Goal: Task Accomplishment & Management: Use online tool/utility

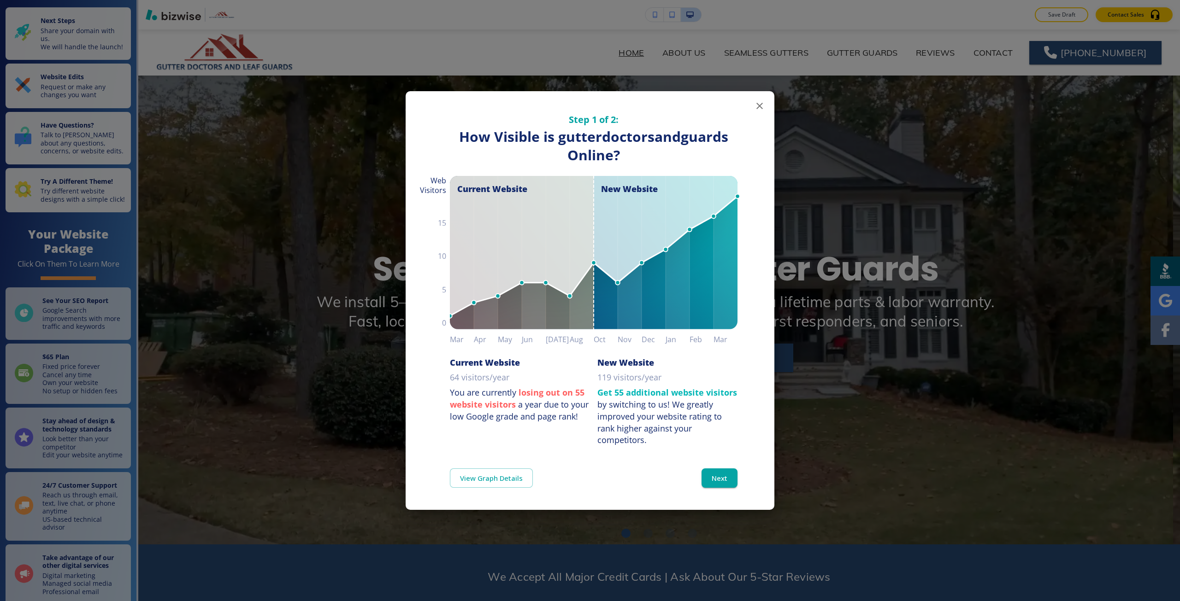
click at [325, 160] on div "Step 1 of 2: How Visible are You Online? How Visible is gutterdoctorsandguards …" at bounding box center [590, 300] width 1180 height 601
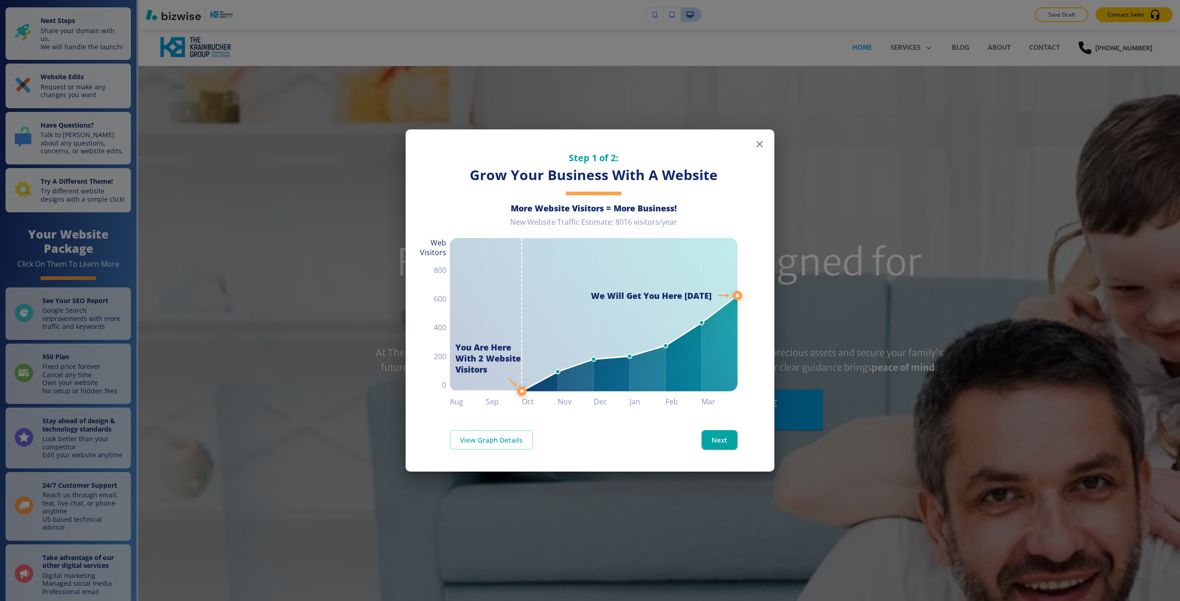
click at [267, 416] on div "Step 1 of 2: Grow Your Business With A Website More Website Visitors = More Bus…" at bounding box center [590, 300] width 1180 height 601
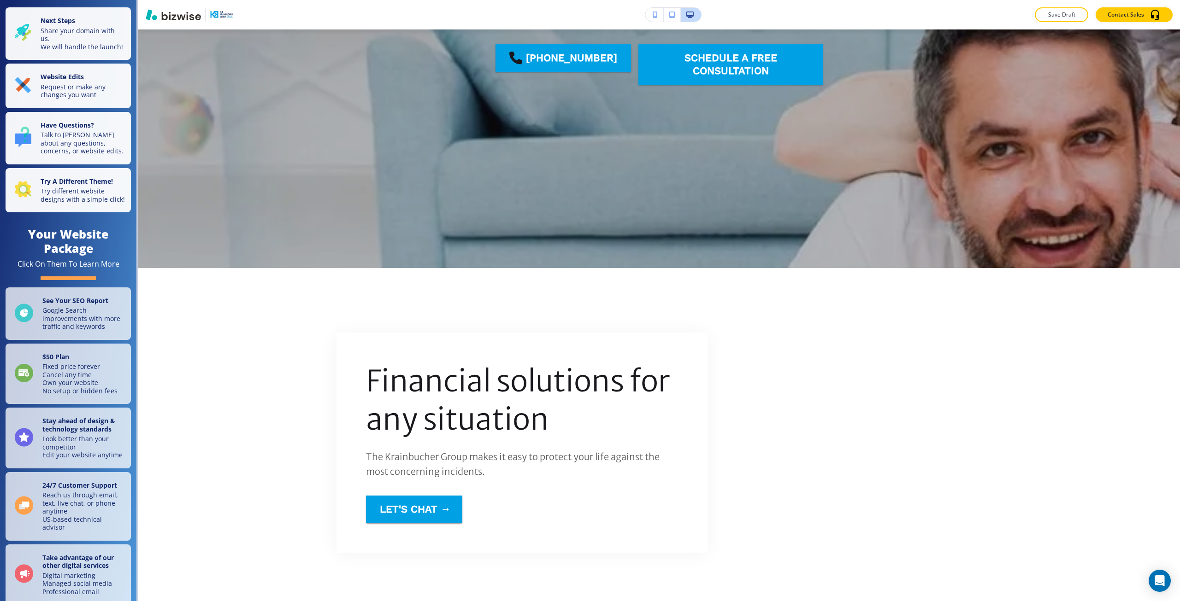
scroll to position [369, 0]
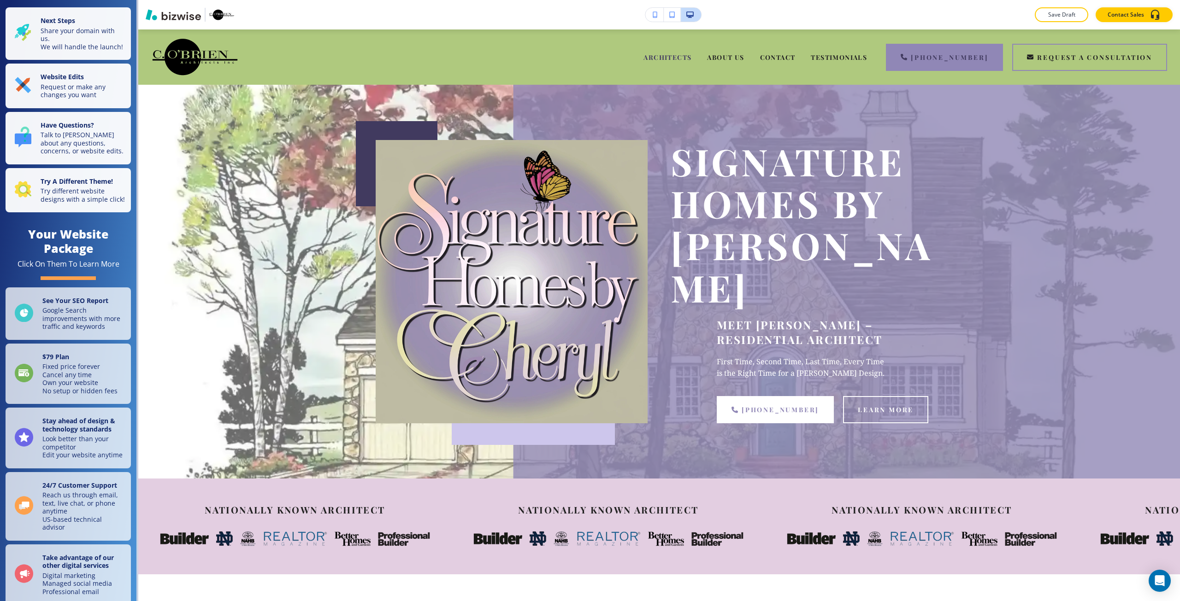
click at [654, 16] on icon "button" at bounding box center [655, 15] width 5 height 6
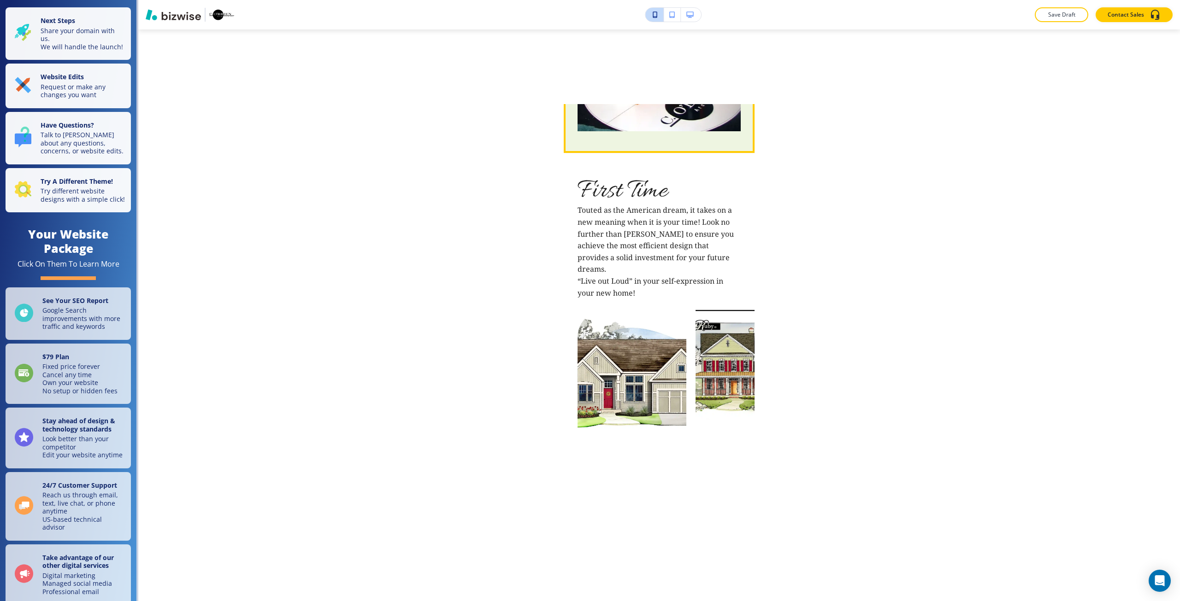
scroll to position [1613, 0]
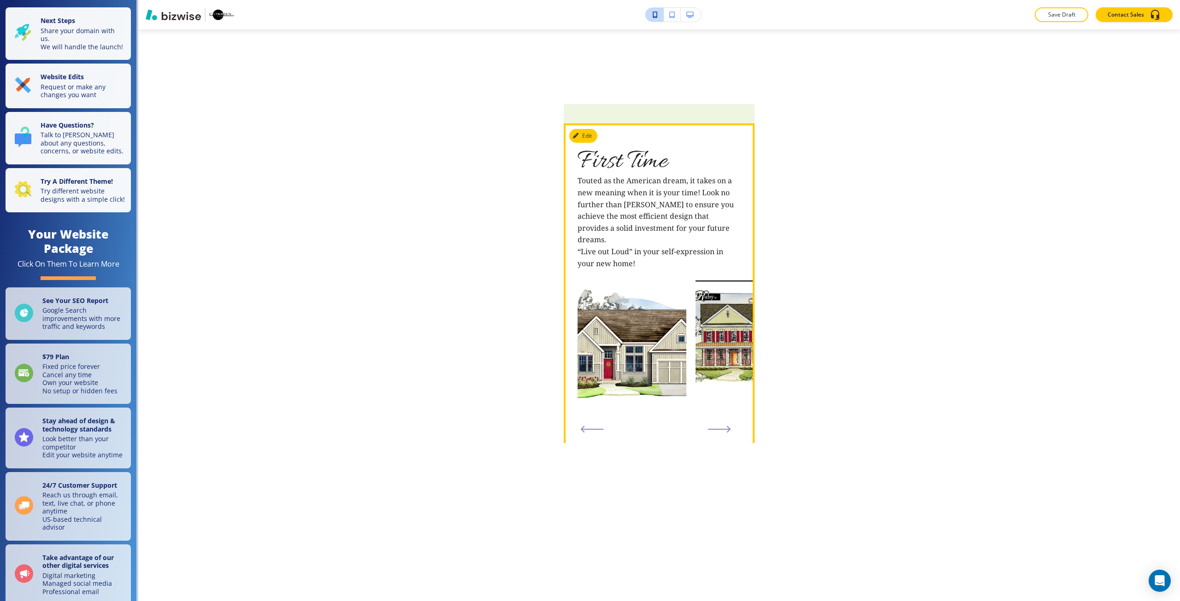
click at [711, 426] on icon "Next Slide" at bounding box center [719, 429] width 23 height 7
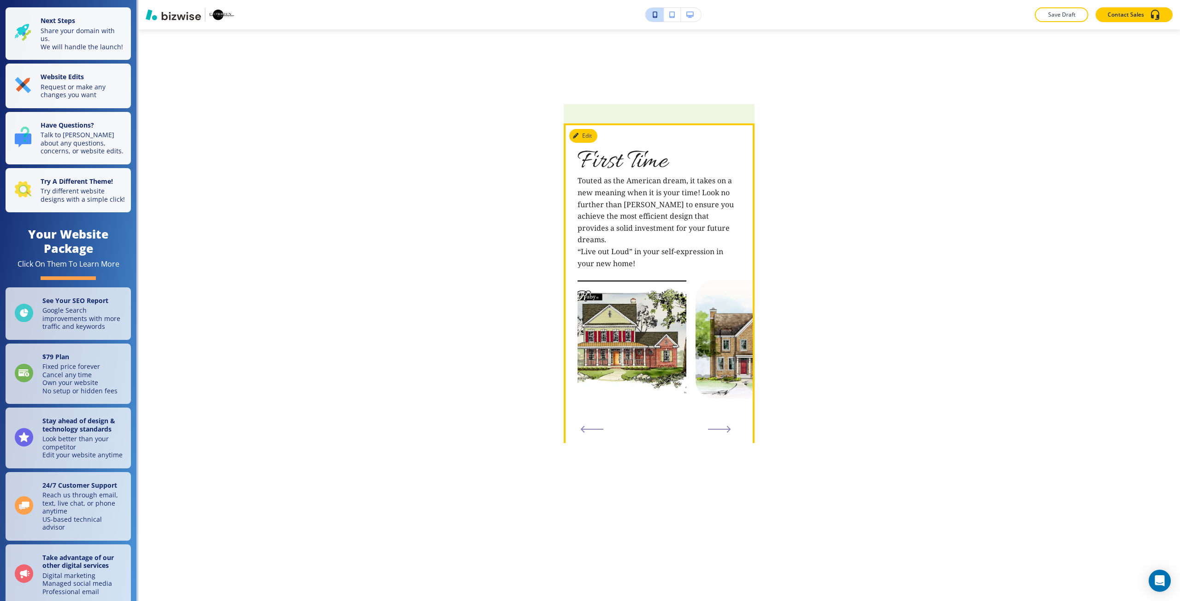
click at [711, 426] on icon "Next Slide" at bounding box center [719, 429] width 23 height 7
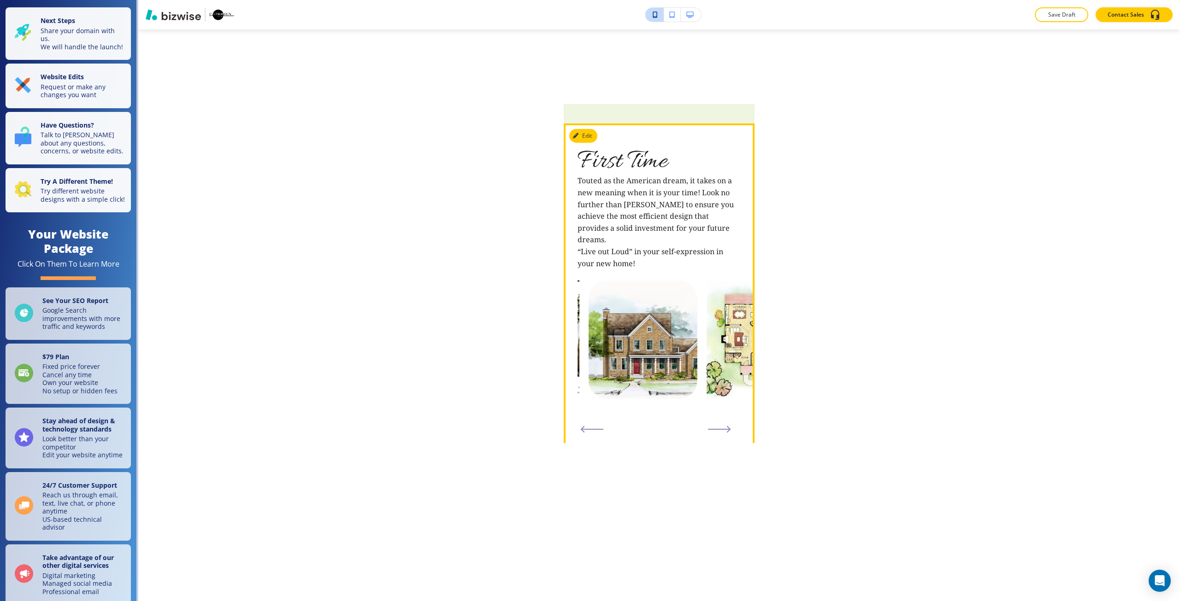
click at [711, 426] on icon "Next Slide" at bounding box center [719, 429] width 23 height 7
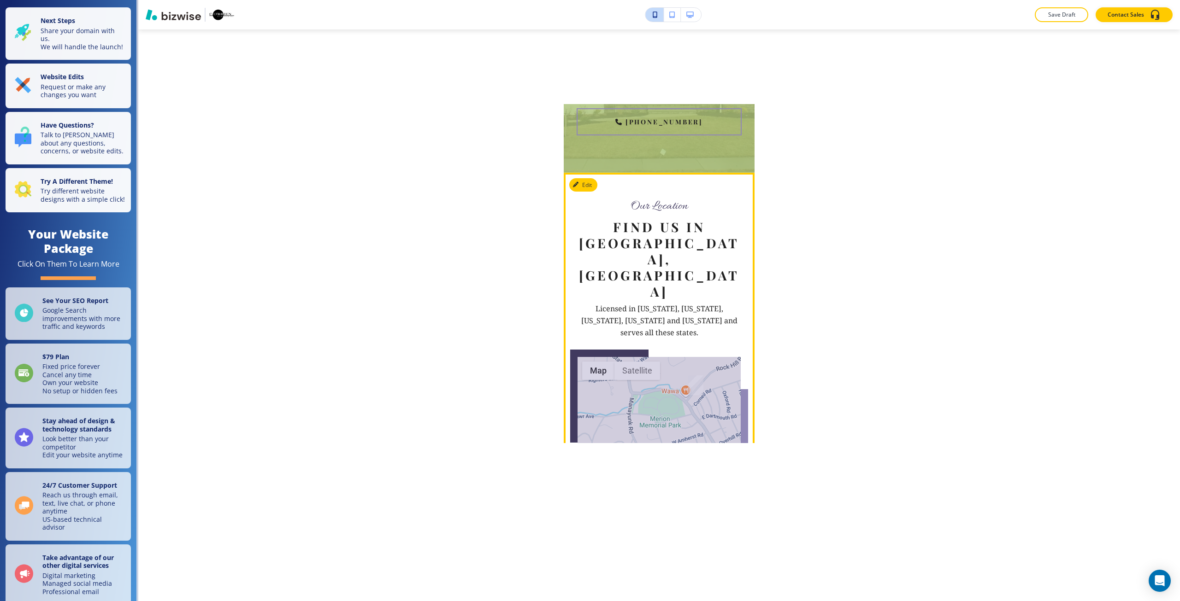
scroll to position [4839, 0]
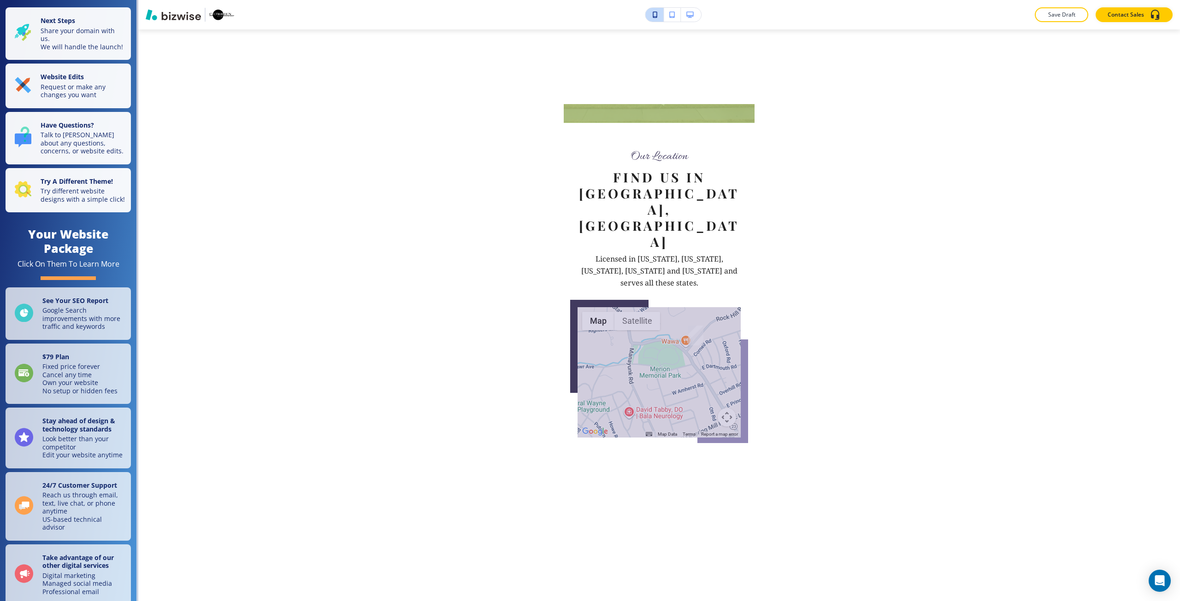
click at [694, 10] on button "button" at bounding box center [691, 15] width 20 height 14
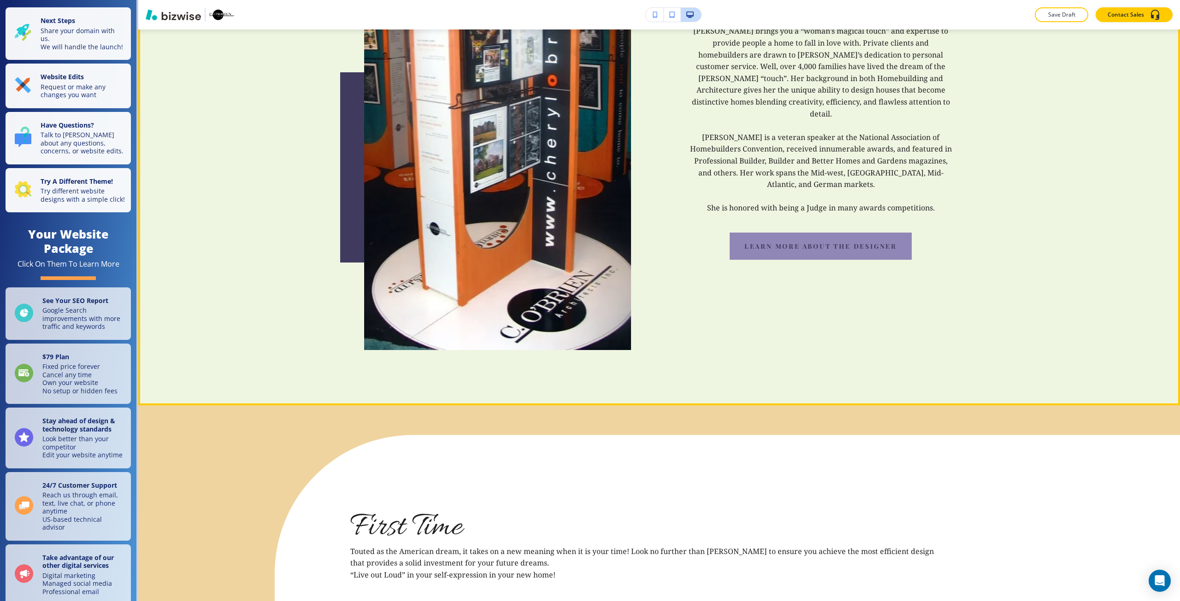
scroll to position [1290, 0]
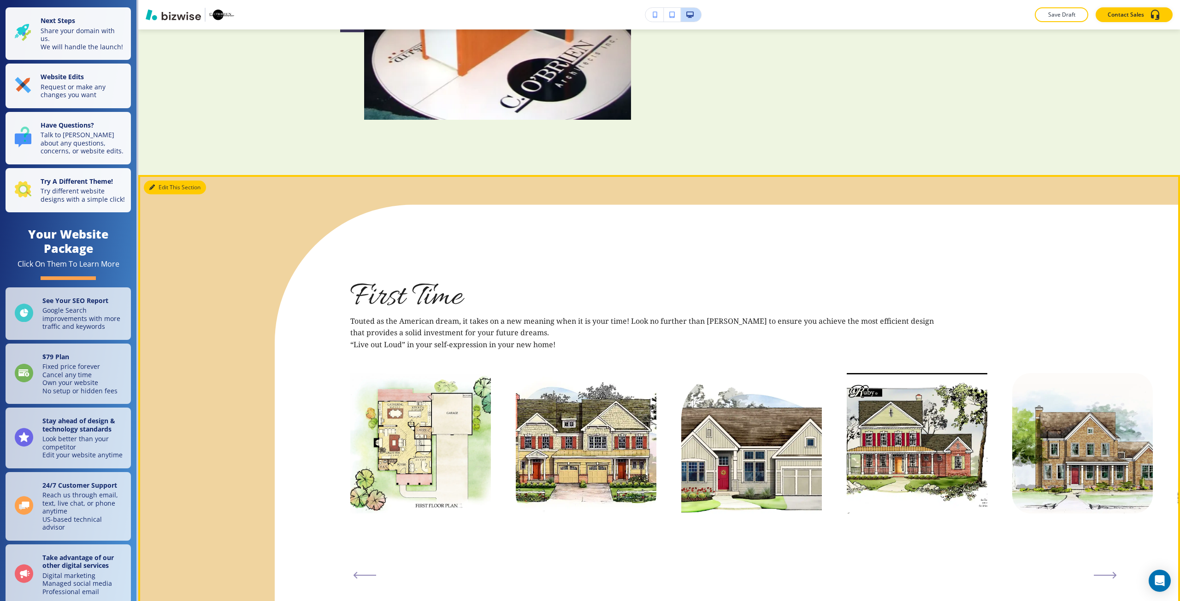
click at [162, 181] on button "Edit This Section" at bounding box center [175, 188] width 62 height 14
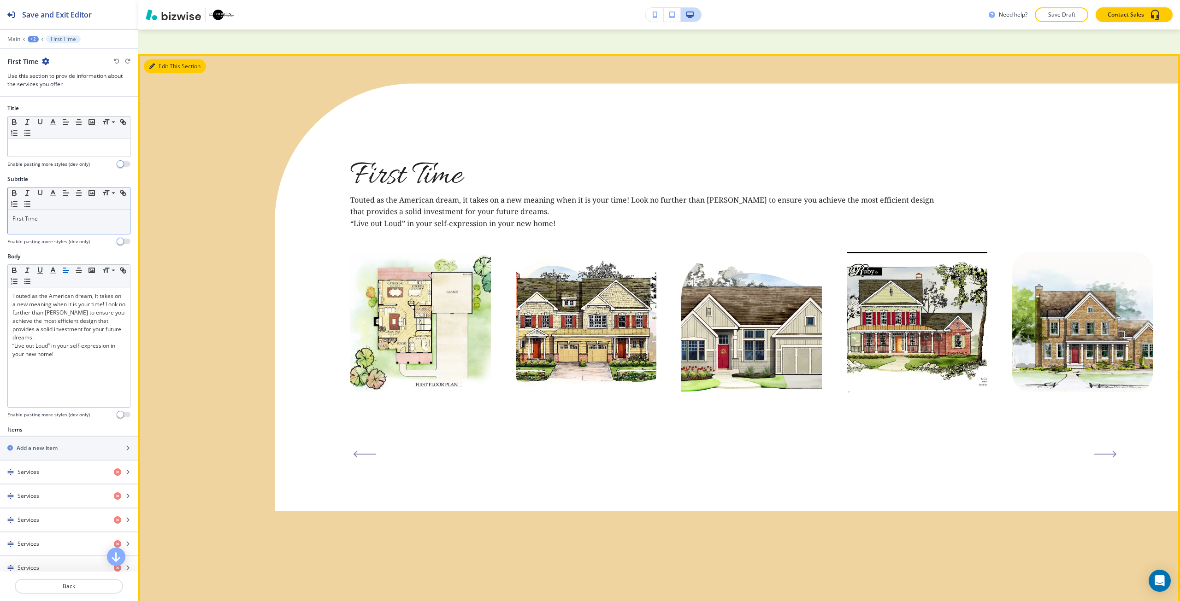
scroll to position [1425, 0]
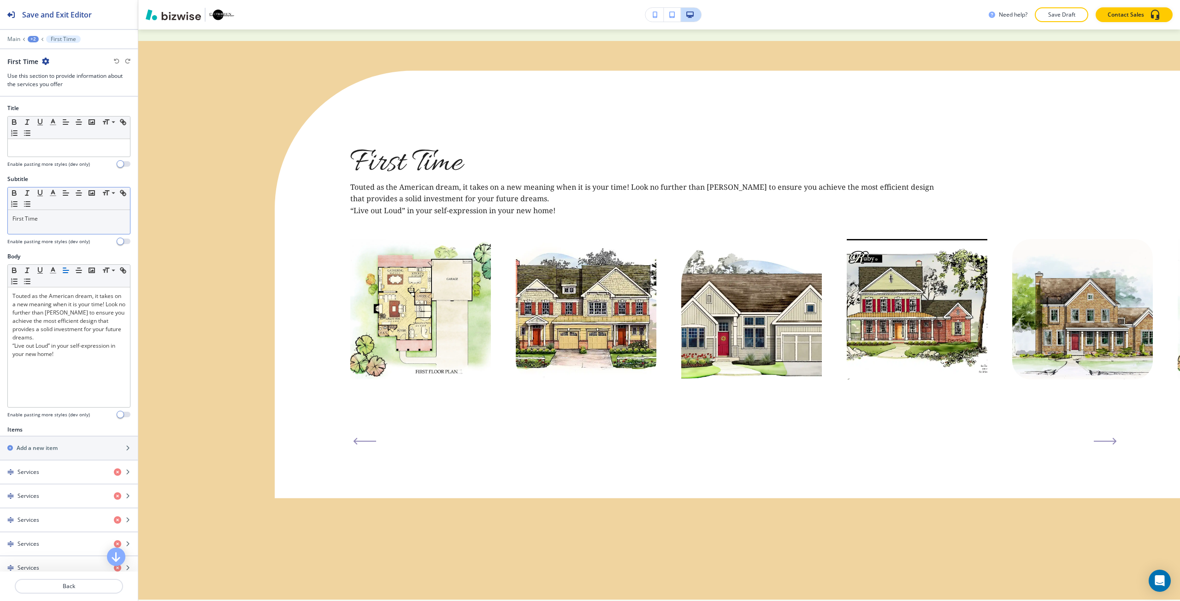
click at [48, 229] on div "First Time" at bounding box center [69, 222] width 122 height 24
click at [112, 224] on span at bounding box center [112, 228] width 21 height 11
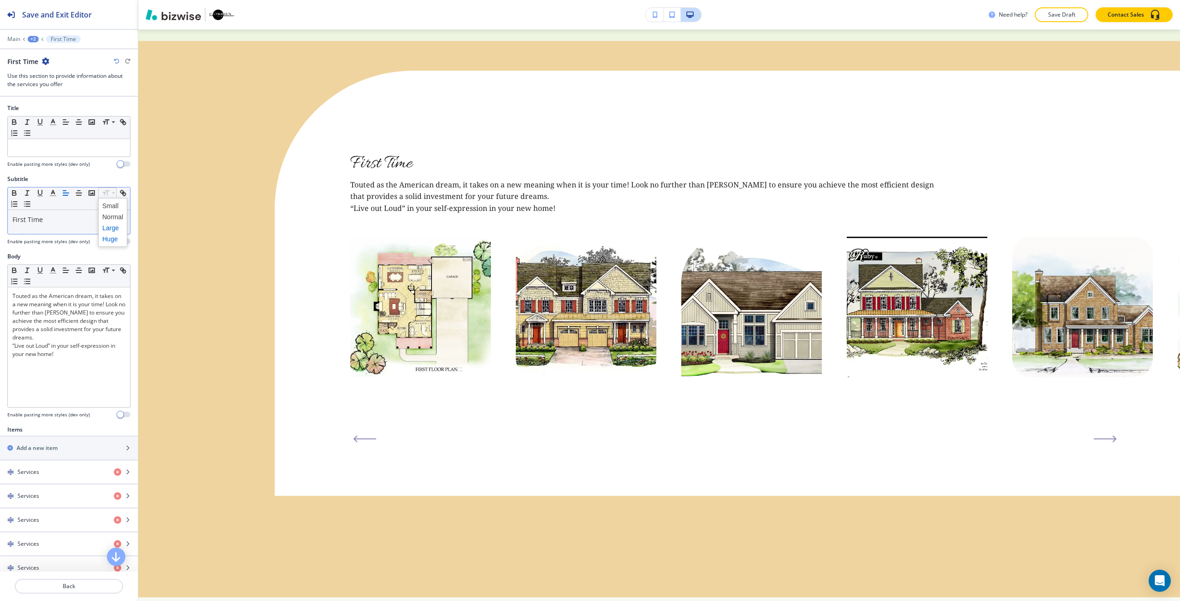
click at [114, 241] on span at bounding box center [112, 239] width 21 height 11
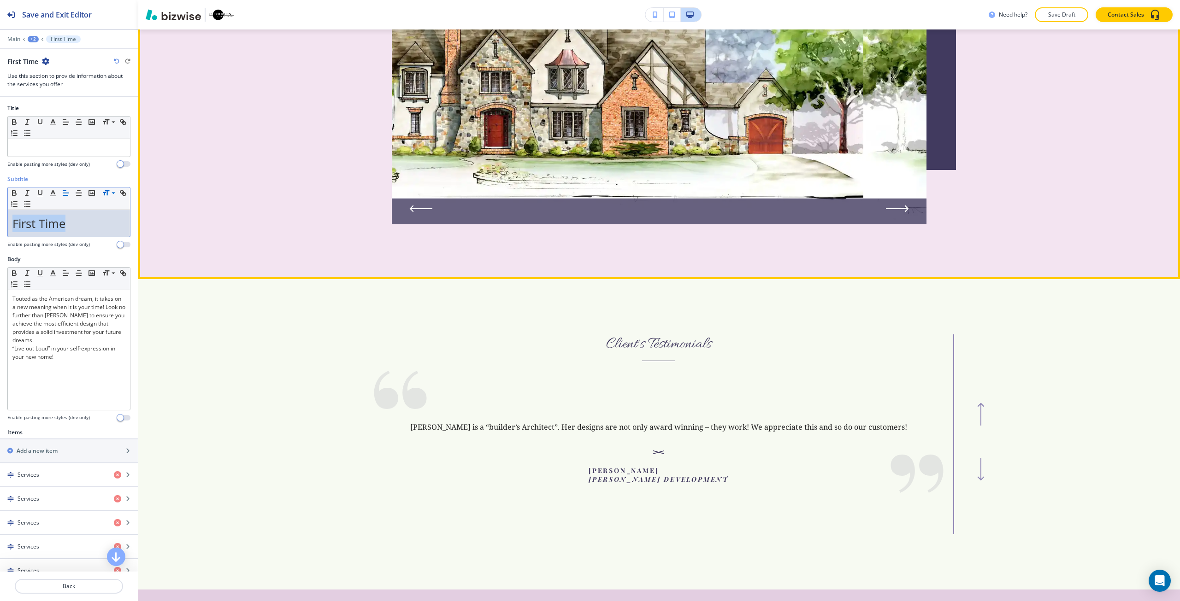
scroll to position [3360, 0]
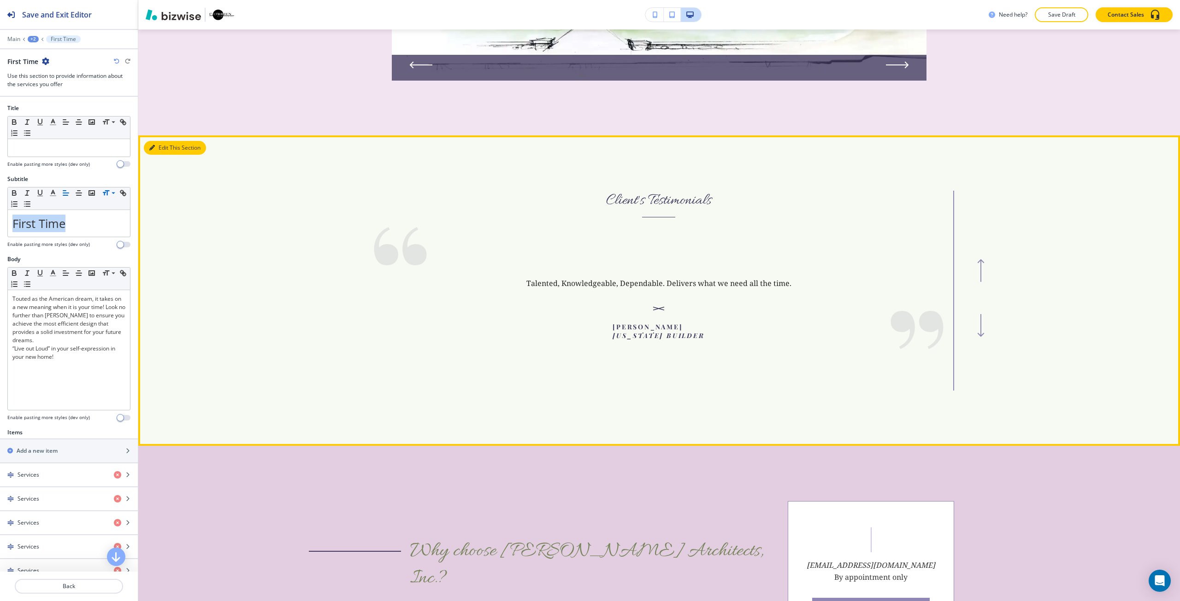
click at [153, 141] on button "Edit This Section" at bounding box center [175, 148] width 62 height 14
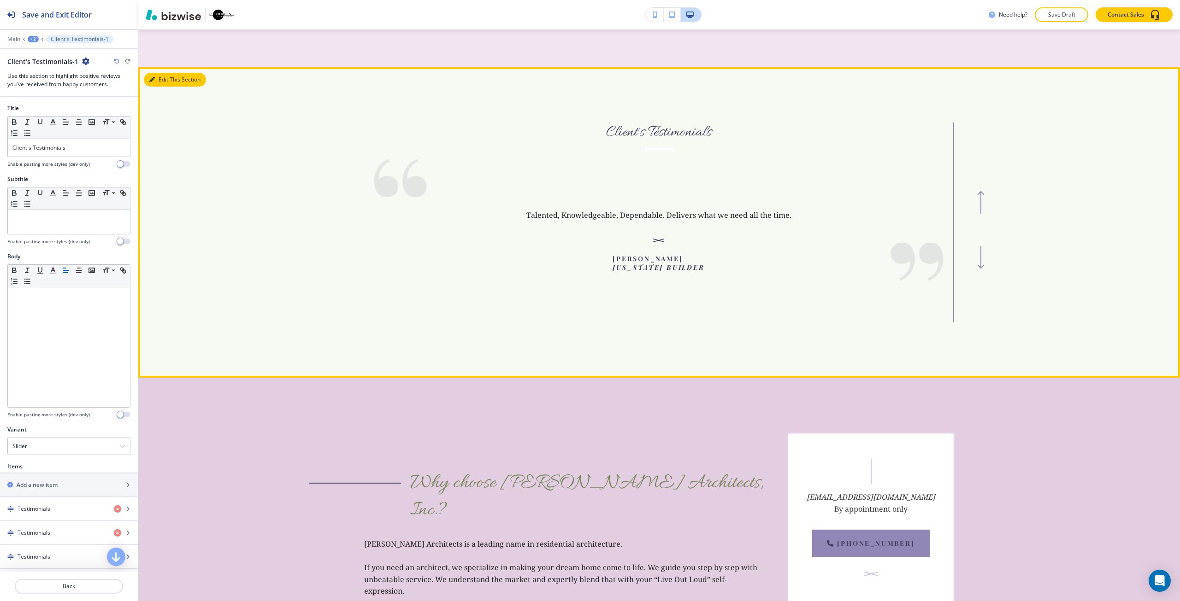
scroll to position [3455, 0]
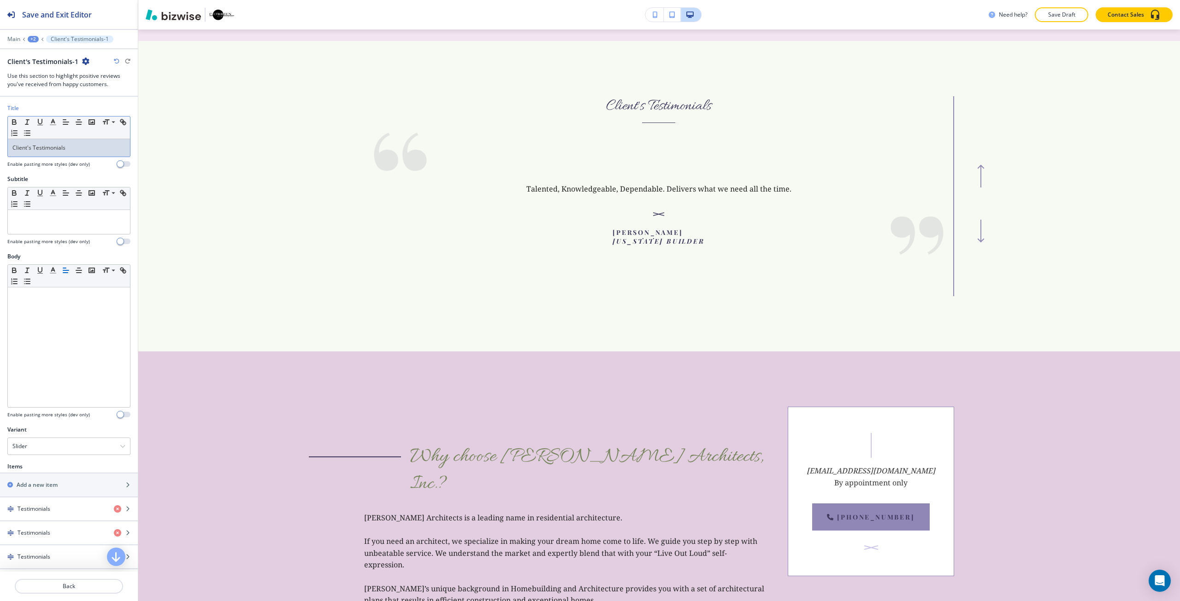
click at [52, 150] on p "Client's Testimonials" at bounding box center [68, 148] width 113 height 8
click at [108, 170] on span at bounding box center [112, 168] width 21 height 11
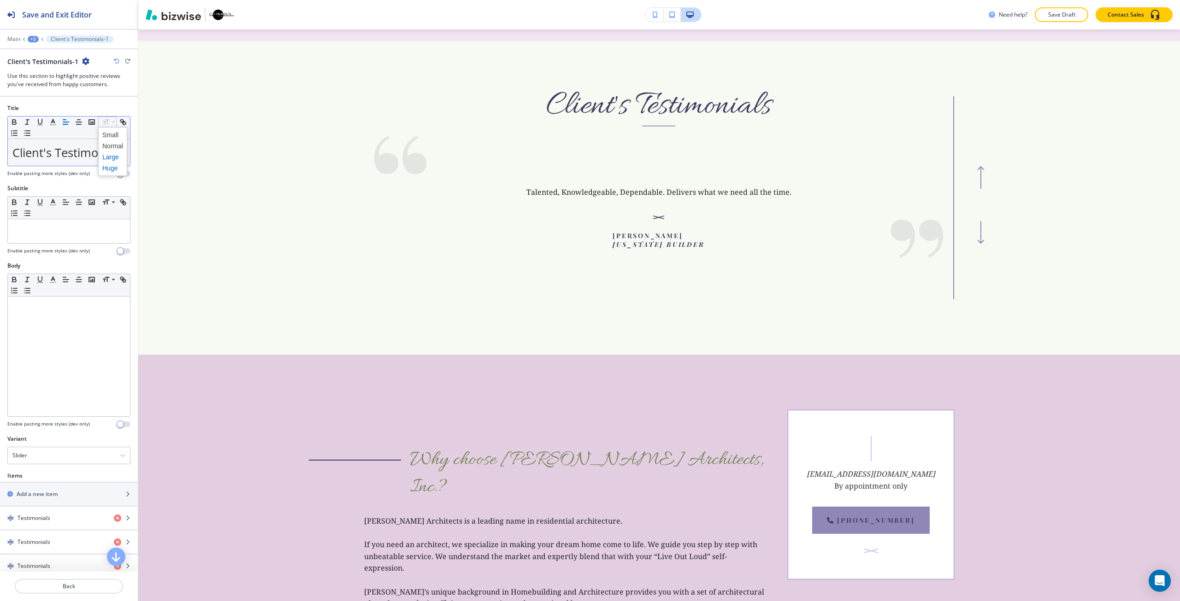
click at [109, 157] on span at bounding box center [112, 157] width 21 height 11
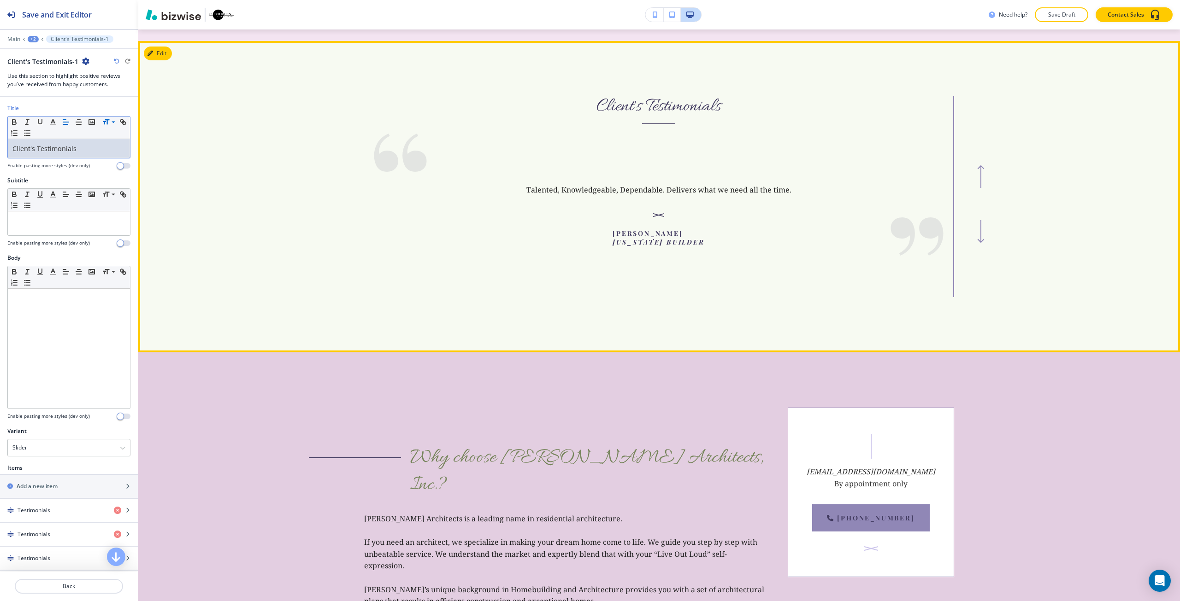
click at [226, 325] on section "Client's Testimonials We were excited about working with Cheryl O’Brien because…" at bounding box center [659, 197] width 1042 height 312
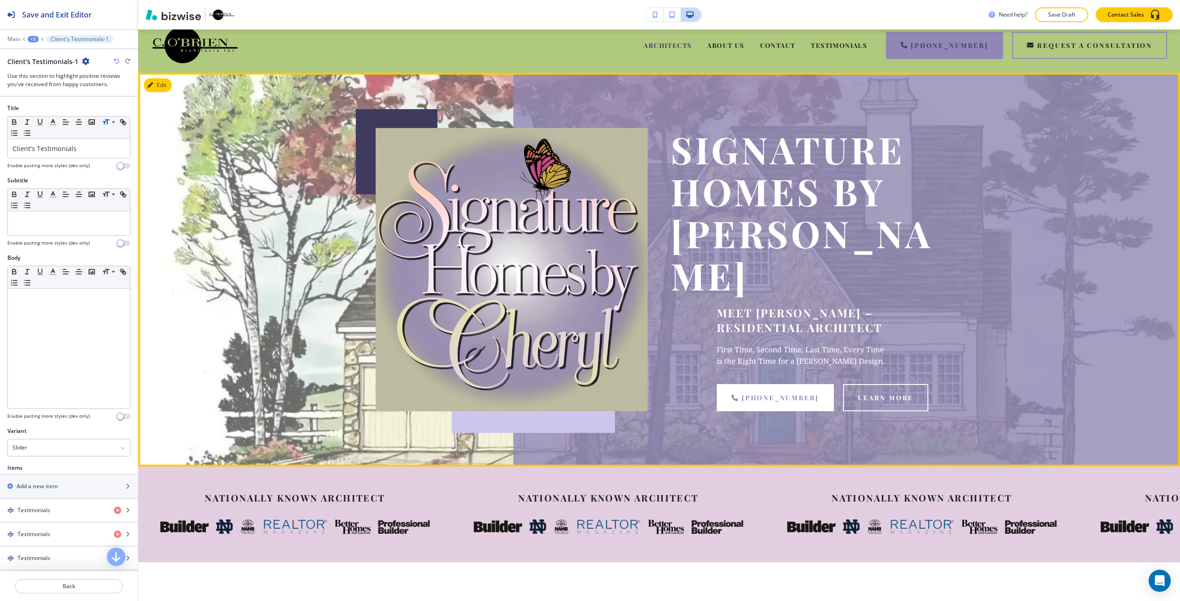
scroll to position [0, 0]
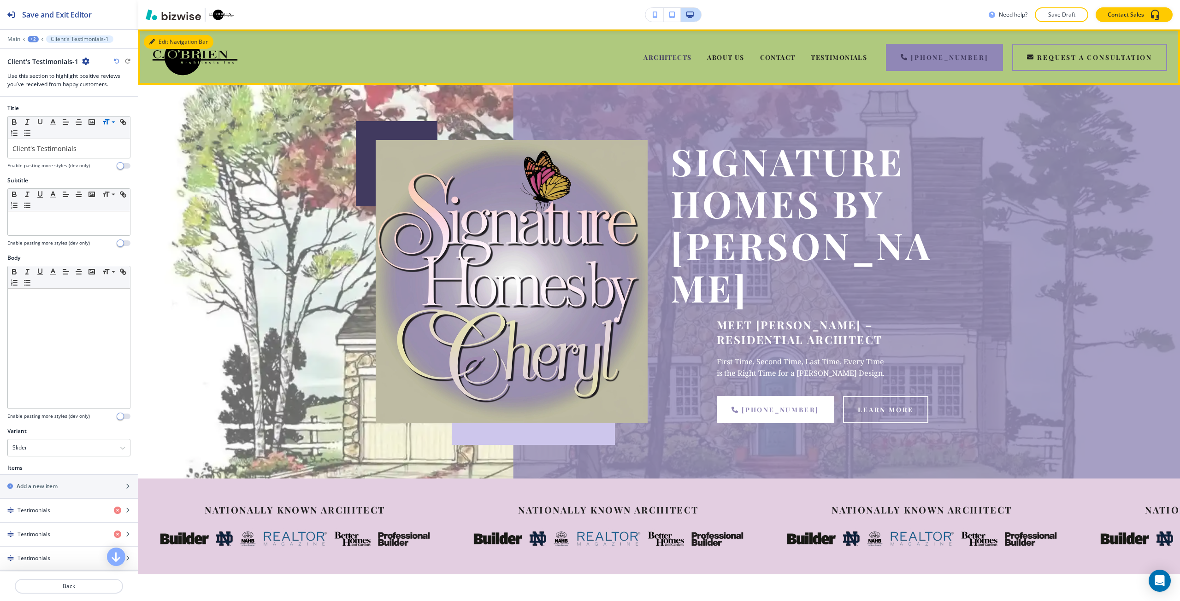
click at [159, 47] on button "Edit Navigation Bar" at bounding box center [179, 42] width 70 height 14
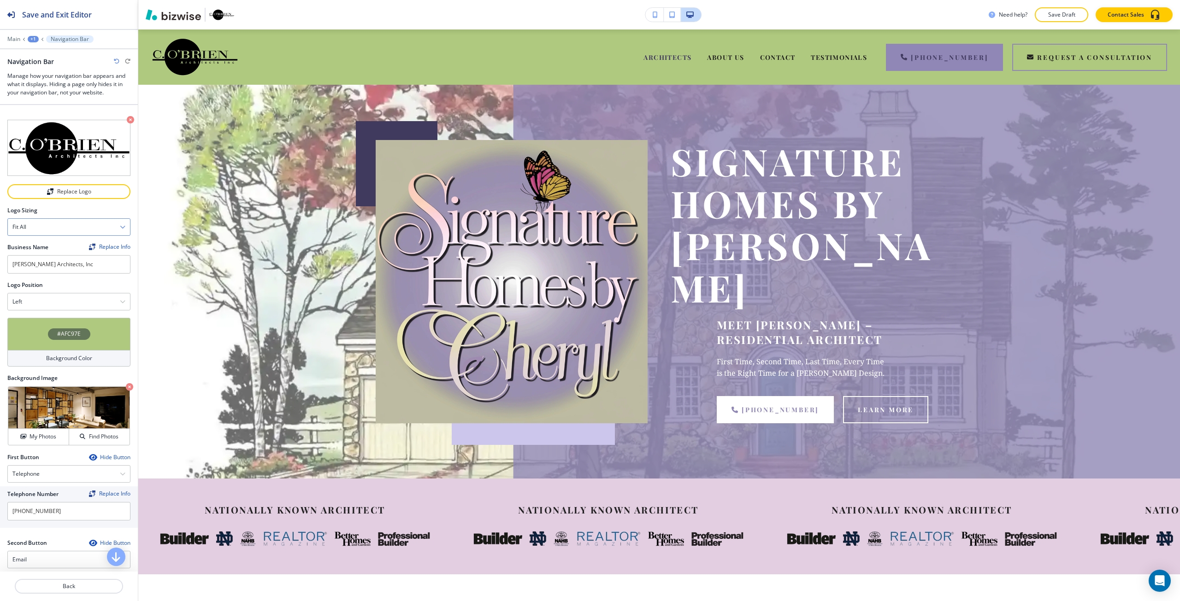
click at [73, 224] on div "Fit all" at bounding box center [69, 227] width 122 height 17
click at [65, 251] on div "Fit to length" at bounding box center [69, 259] width 122 height 16
click at [65, 221] on div "Fit to length" at bounding box center [69, 227] width 122 height 17
click at [63, 236] on div "Fit all" at bounding box center [69, 244] width 122 height 16
click at [57, 298] on div "Left" at bounding box center [69, 302] width 122 height 17
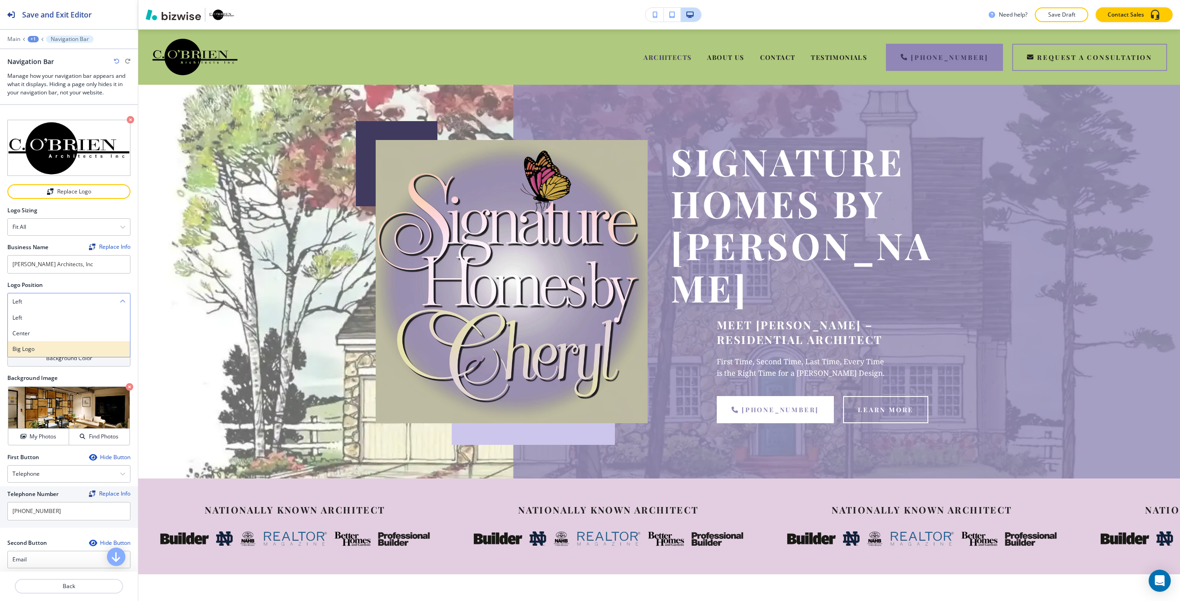
click at [57, 341] on div "Big logo" at bounding box center [69, 349] width 122 height 16
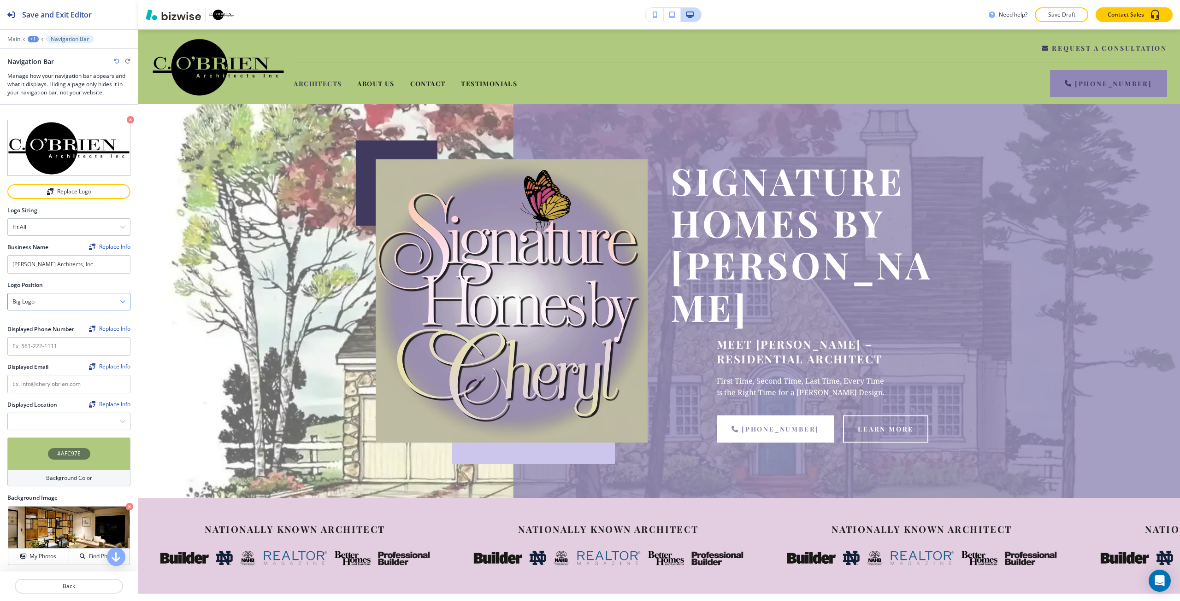
click at [54, 304] on div "Big logo" at bounding box center [69, 302] width 122 height 17
click at [53, 314] on h4 "Left" at bounding box center [68, 318] width 113 height 8
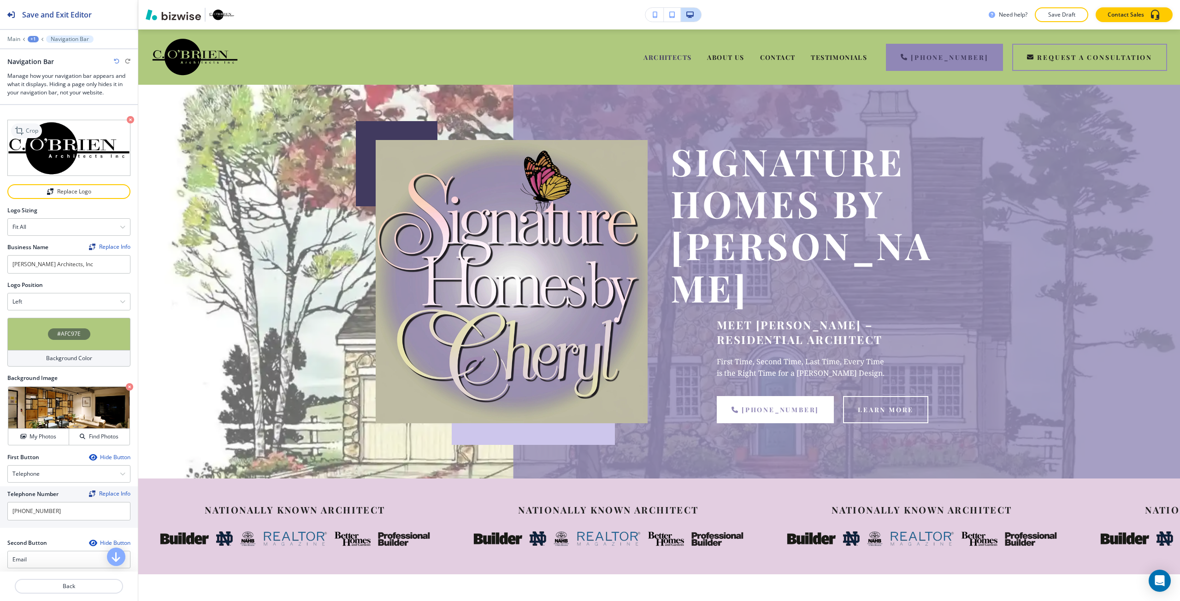
click at [24, 130] on icon at bounding box center [20, 130] width 11 height 11
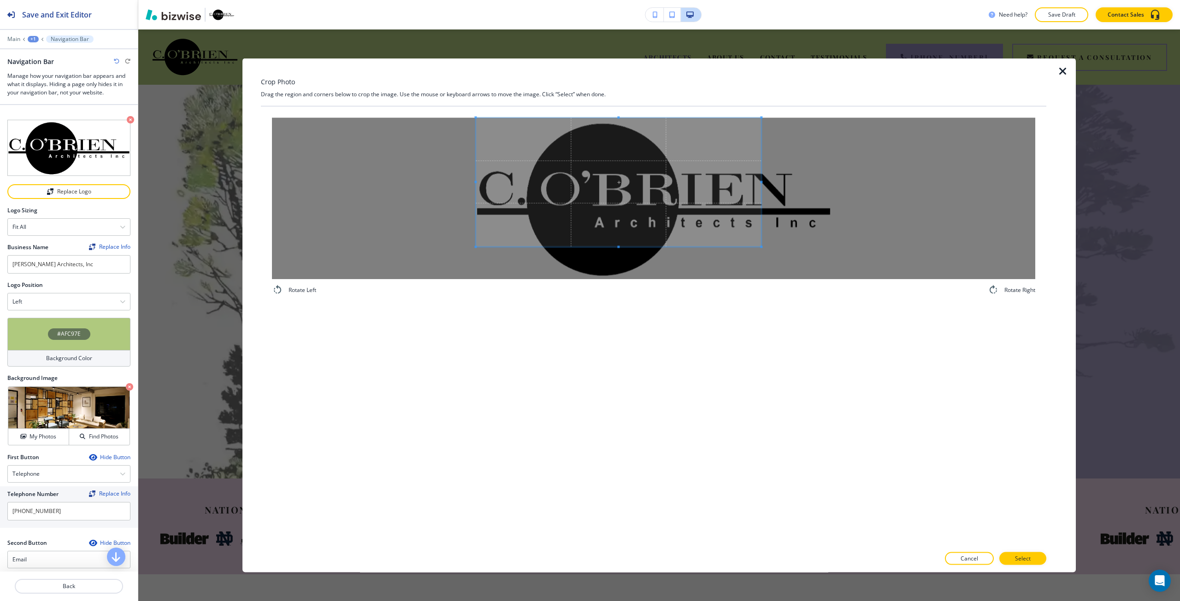
click at [610, 188] on span at bounding box center [618, 182] width 285 height 129
click at [983, 559] on button "Cancel" at bounding box center [969, 559] width 49 height 13
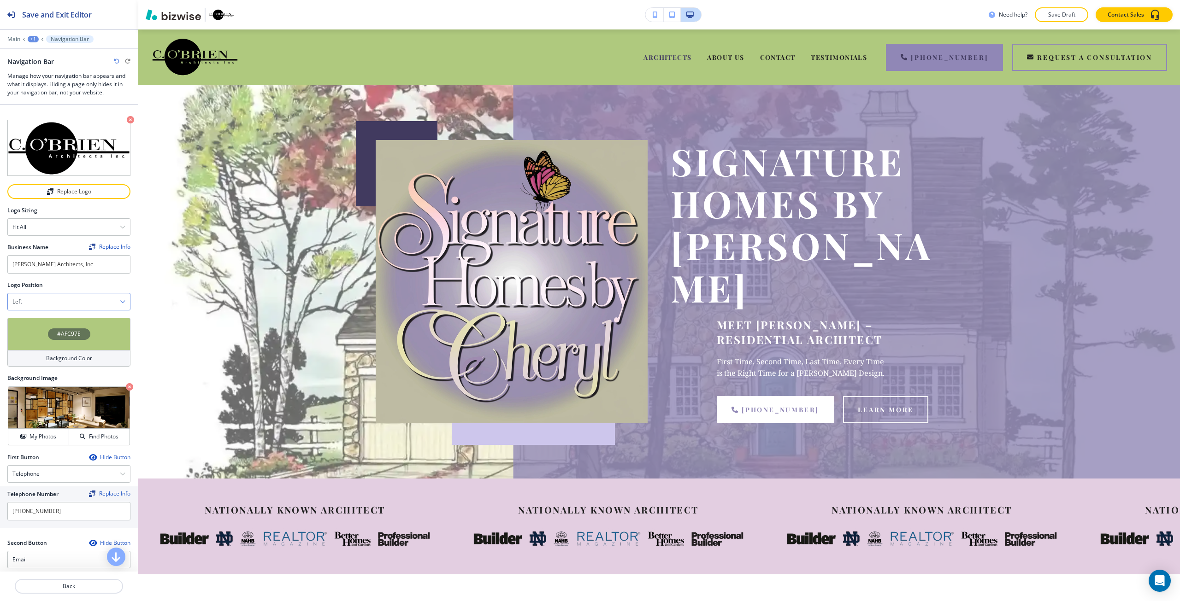
click at [78, 294] on div "Left" at bounding box center [69, 302] width 122 height 17
click at [50, 333] on h4 "Center" at bounding box center [68, 334] width 113 height 8
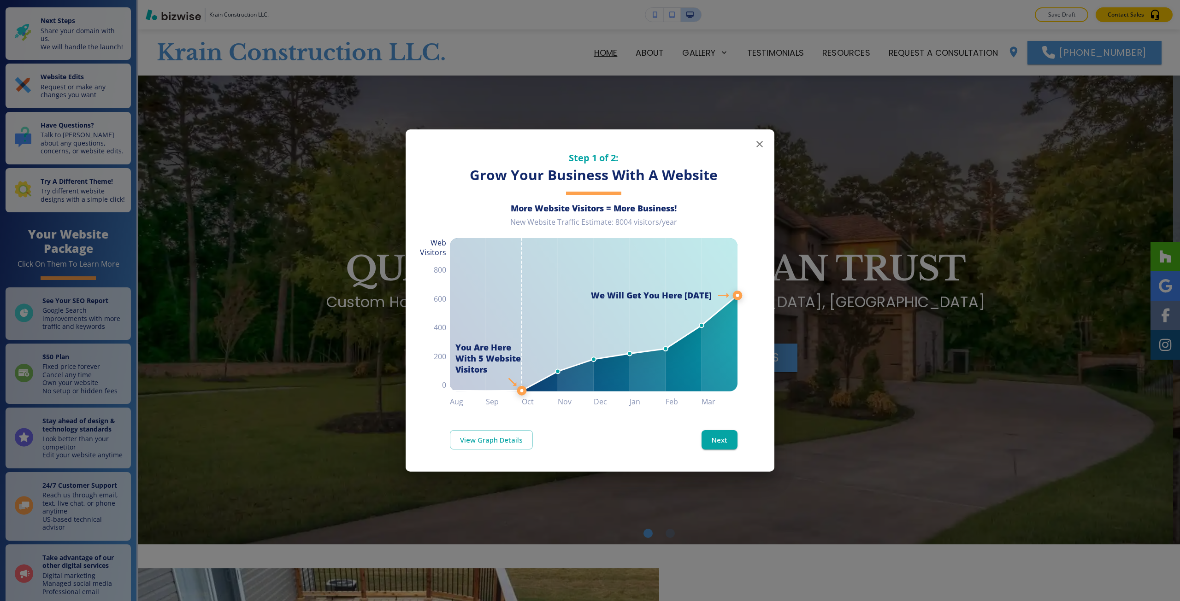
click at [340, 77] on div "Step 1 of 2: Grow Your Business With A Website More Website Visitors = More Bus…" at bounding box center [590, 300] width 1180 height 601
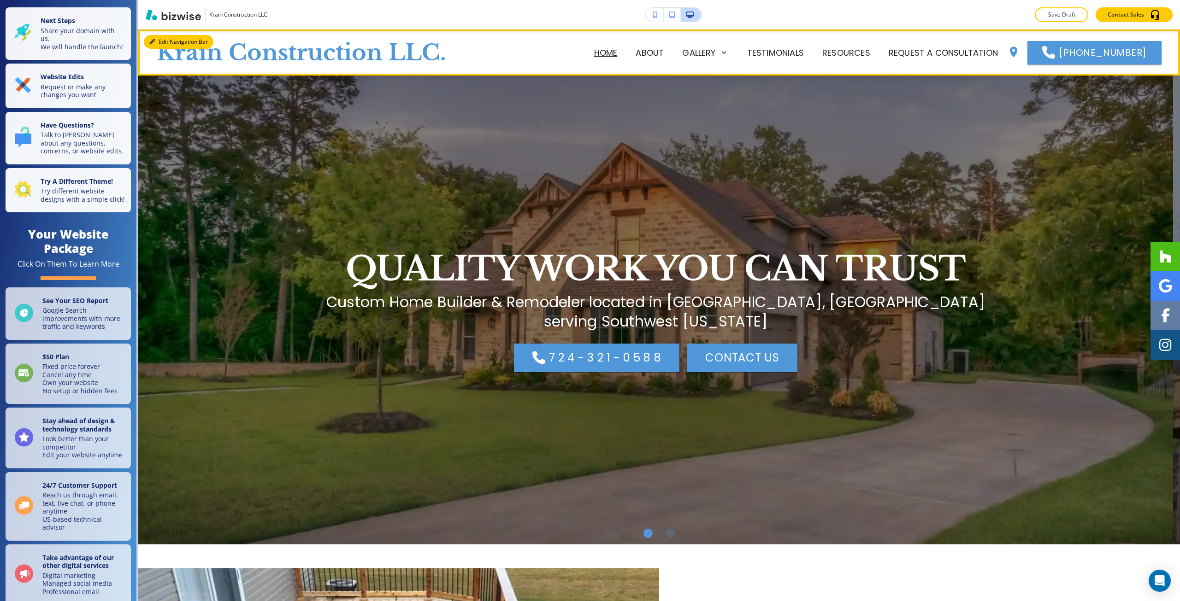
drag, startPoint x: 168, startPoint y: 44, endPoint x: 155, endPoint y: 69, distance: 27.8
click at [168, 45] on button "Edit Navigation Bar" at bounding box center [179, 42] width 70 height 14
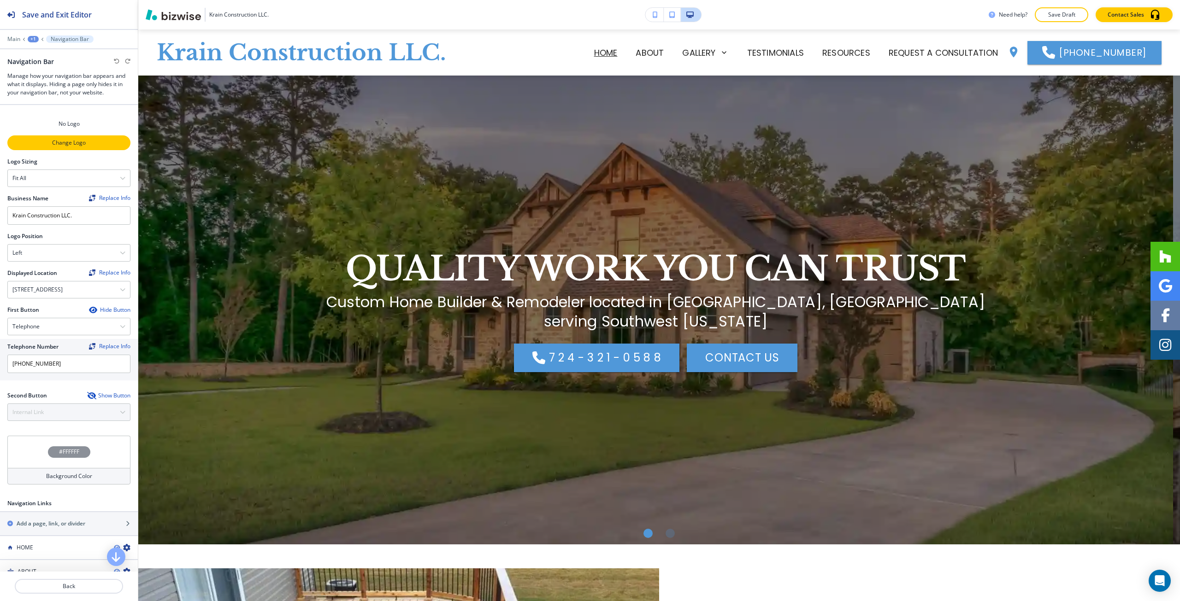
click at [49, 144] on p "Change Logo" at bounding box center [68, 143] width 121 height 8
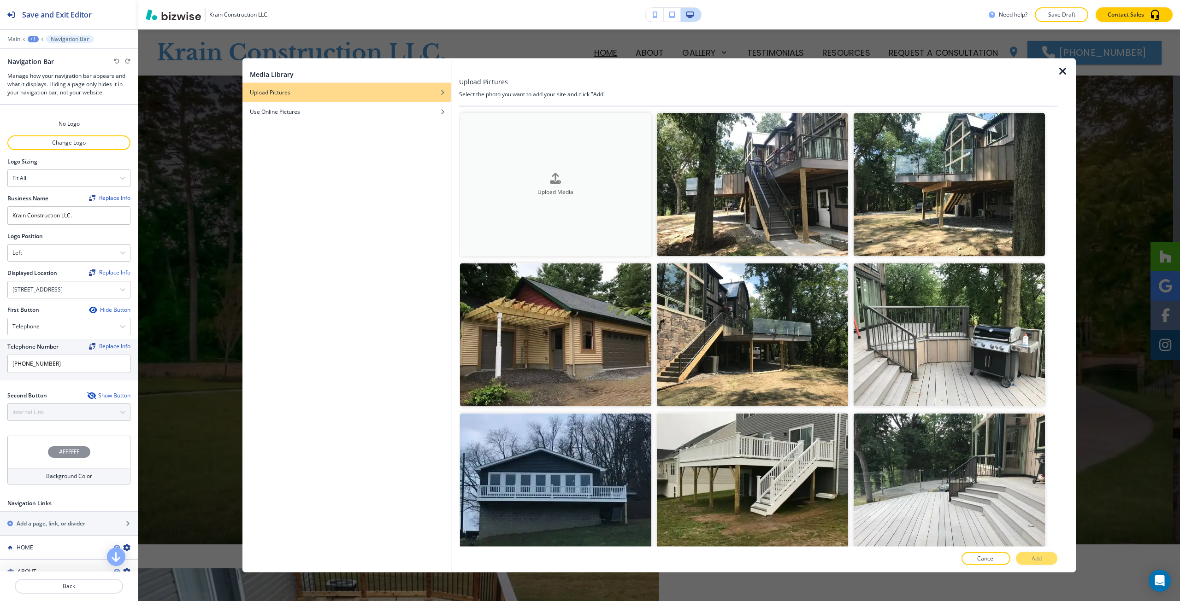
click at [516, 189] on h4 "Upload Media" at bounding box center [555, 192] width 191 height 8
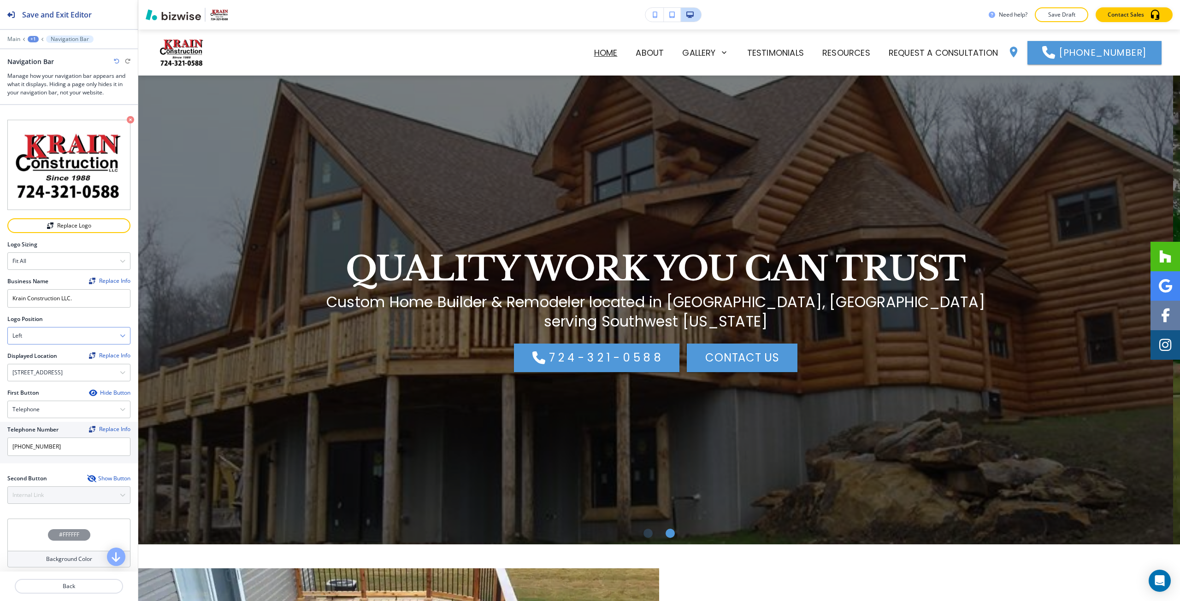
click at [68, 250] on div "Crop Replace Logo Logo Sizing Fit all Fit all Fit to length Business Name Repla…" at bounding box center [68, 312] width 123 height 414
click at [42, 331] on div "Left" at bounding box center [69, 336] width 122 height 17
click at [36, 364] on h4 "Center" at bounding box center [68, 368] width 113 height 8
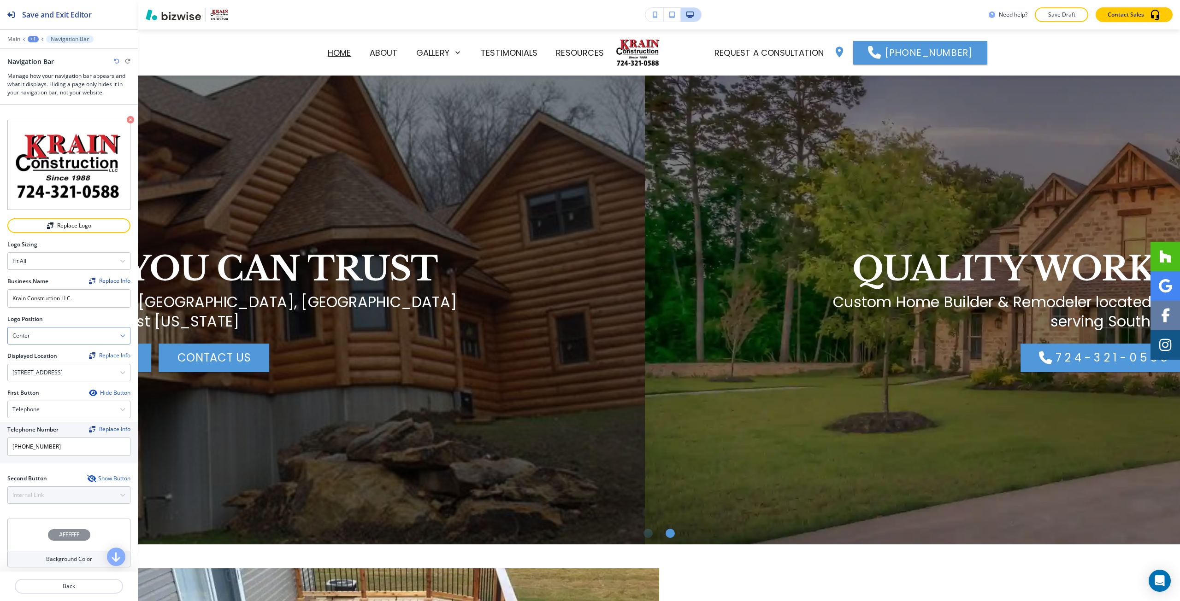
click at [41, 334] on div "Center" at bounding box center [69, 336] width 122 height 17
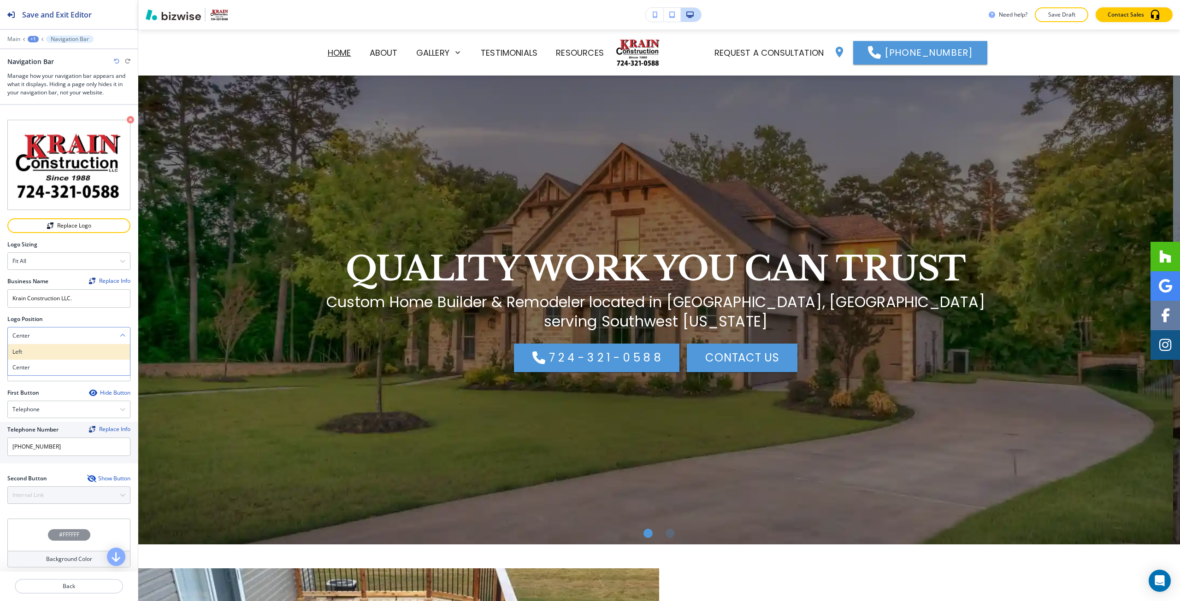
click at [41, 348] on h4 "Left" at bounding box center [68, 352] width 113 height 8
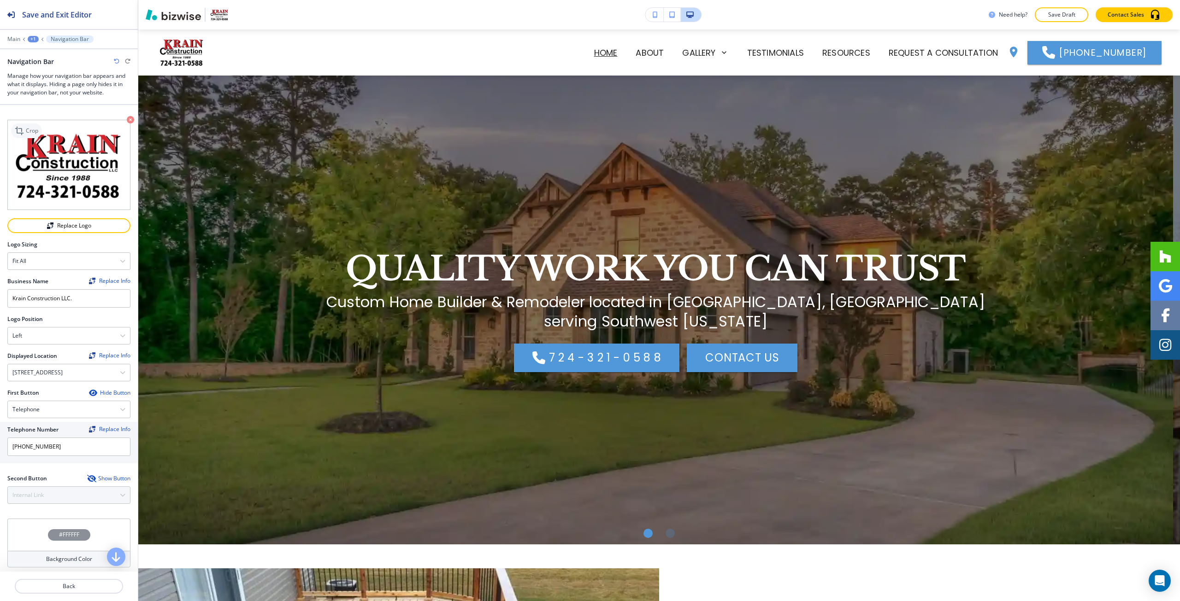
click at [33, 136] on div "Crop" at bounding box center [26, 131] width 31 height 15
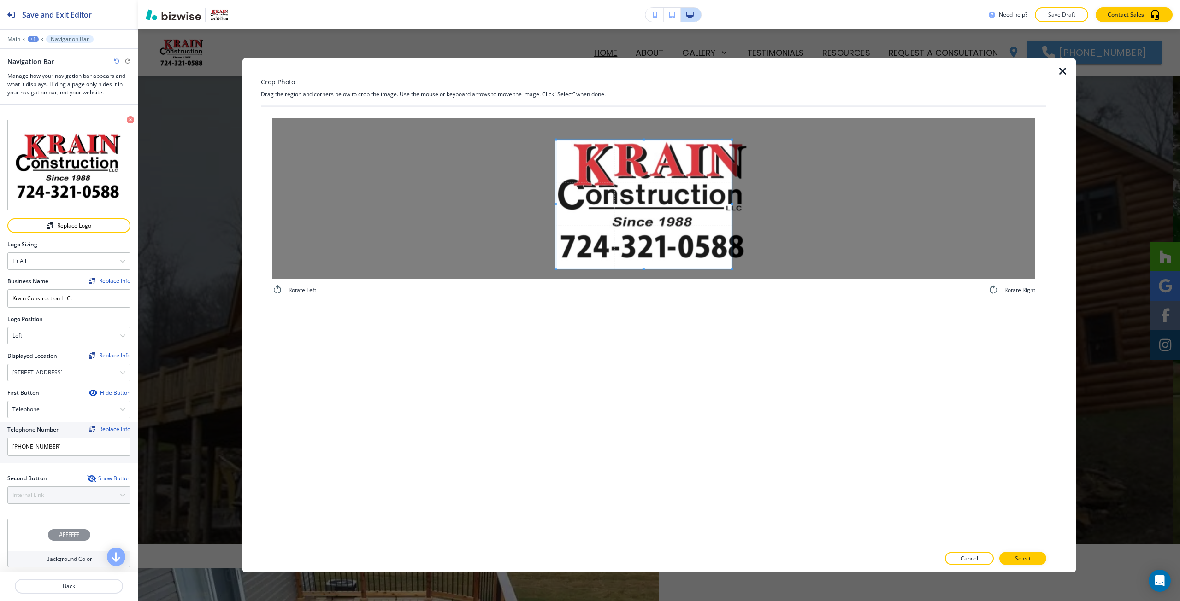
click at [627, 211] on span at bounding box center [644, 204] width 176 height 129
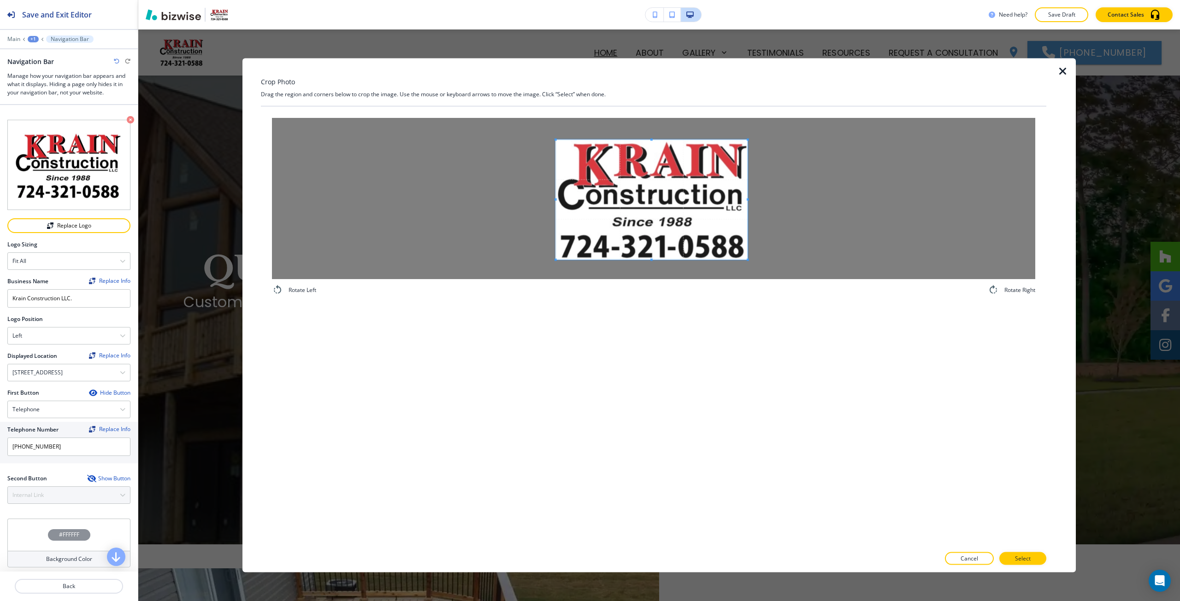
click at [747, 259] on span at bounding box center [748, 260] width 2 height 2
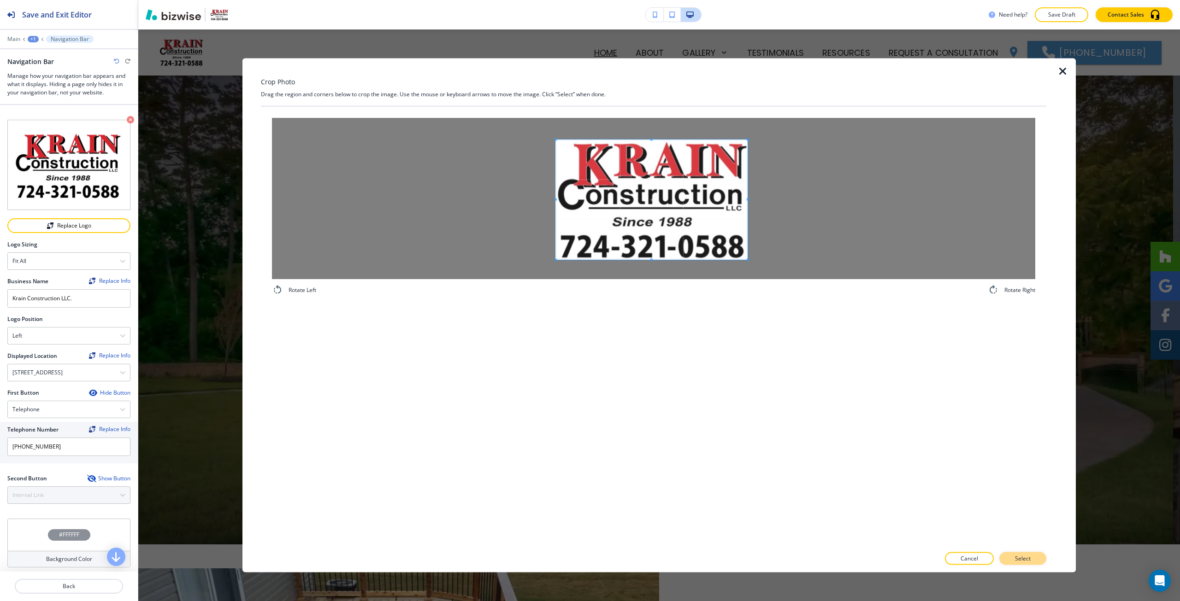
drag, startPoint x: 1022, startPoint y: 570, endPoint x: 1021, endPoint y: 562, distance: 8.3
click at [1022, 570] on div at bounding box center [653, 568] width 785 height 7
click at [1021, 560] on p "Select" at bounding box center [1023, 559] width 16 height 8
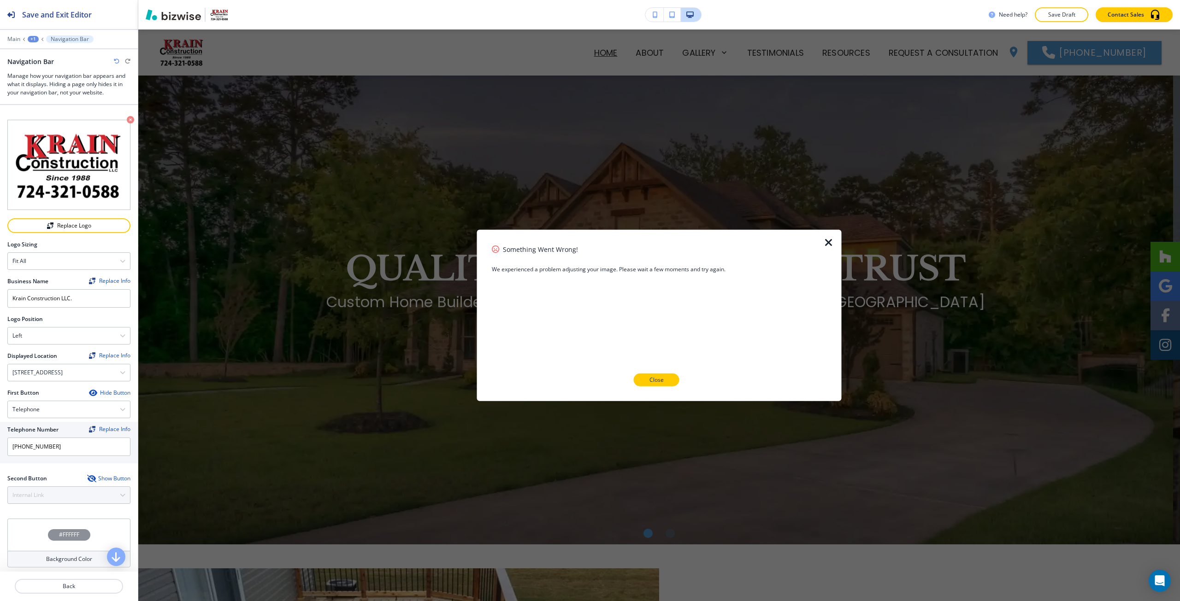
click at [663, 382] on p "Close" at bounding box center [656, 380] width 14 height 8
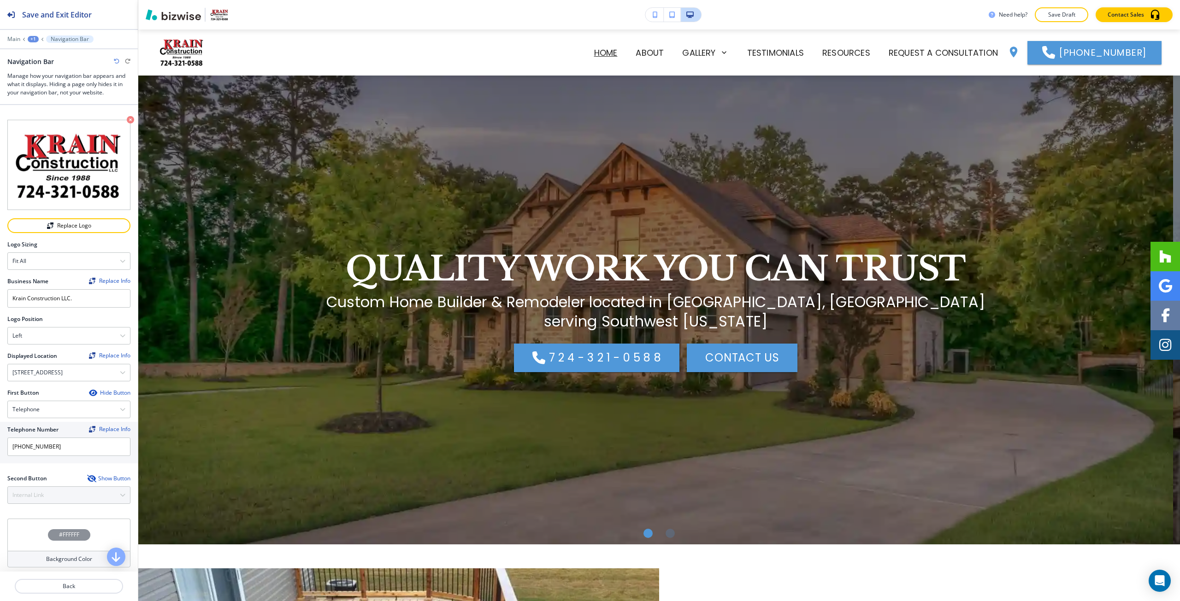
click at [519, 258] on h1 "QUALITY WORK YOU CAN TRUST" at bounding box center [656, 268] width 620 height 43
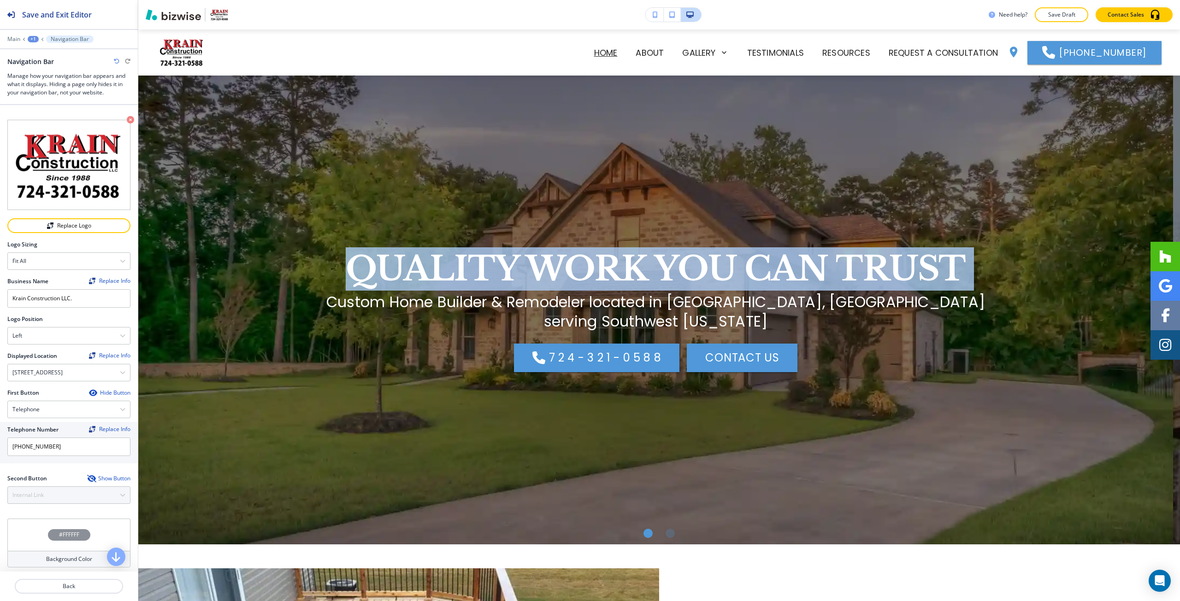
click at [519, 258] on h1 "QUALITY WORK YOU CAN TRUST" at bounding box center [656, 268] width 620 height 43
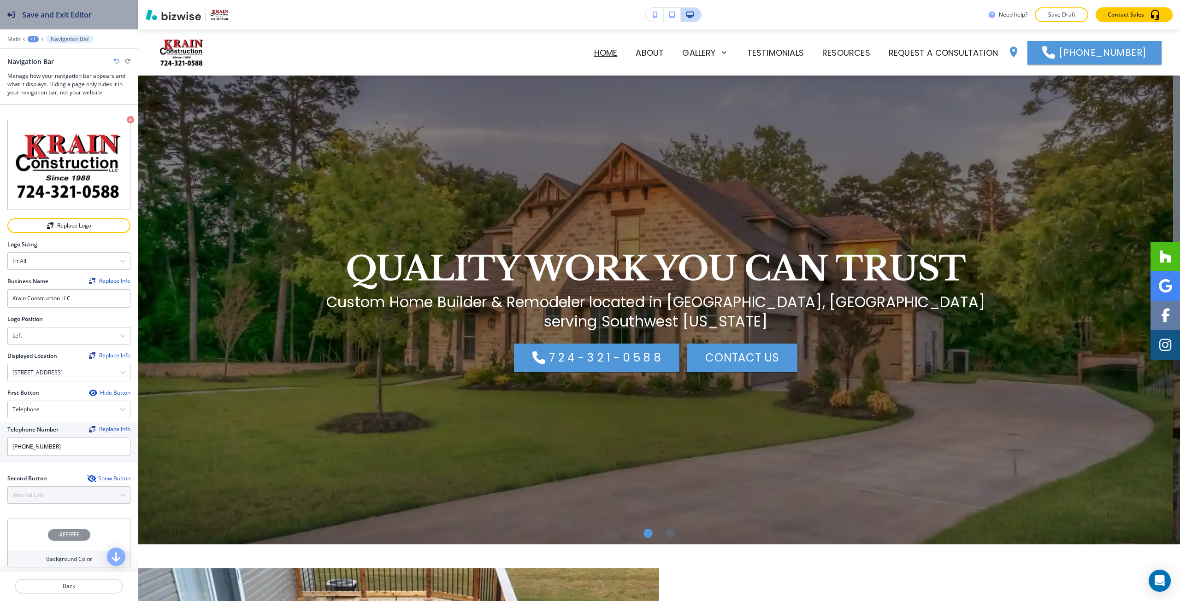
click at [88, 18] on h2 "Save and Exit Editor" at bounding box center [57, 14] width 70 height 11
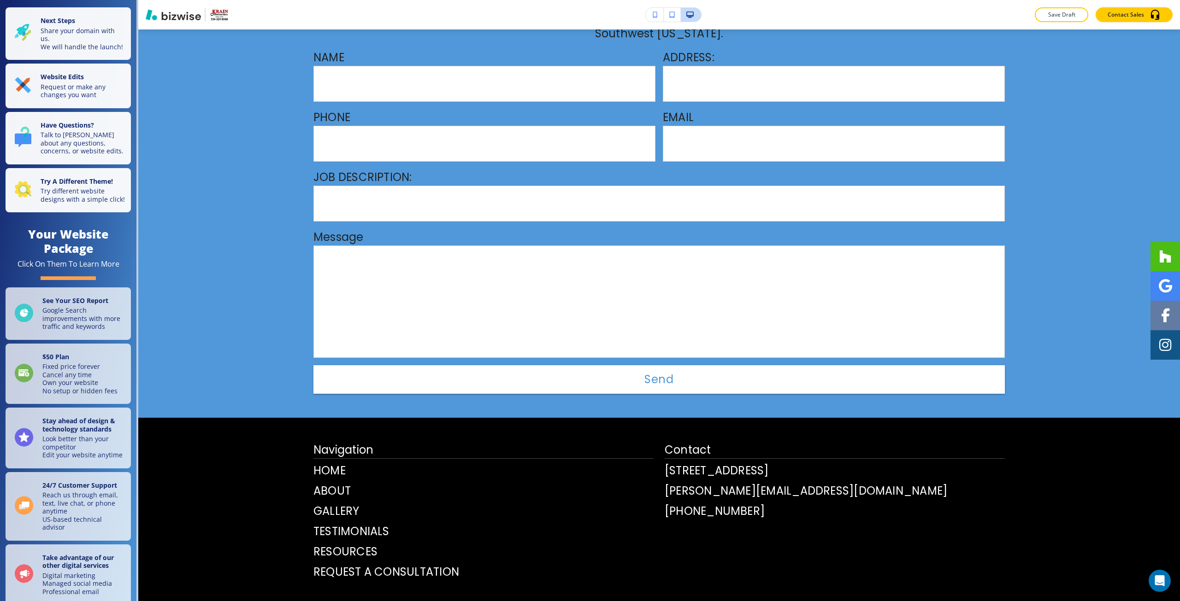
scroll to position [2742, 0]
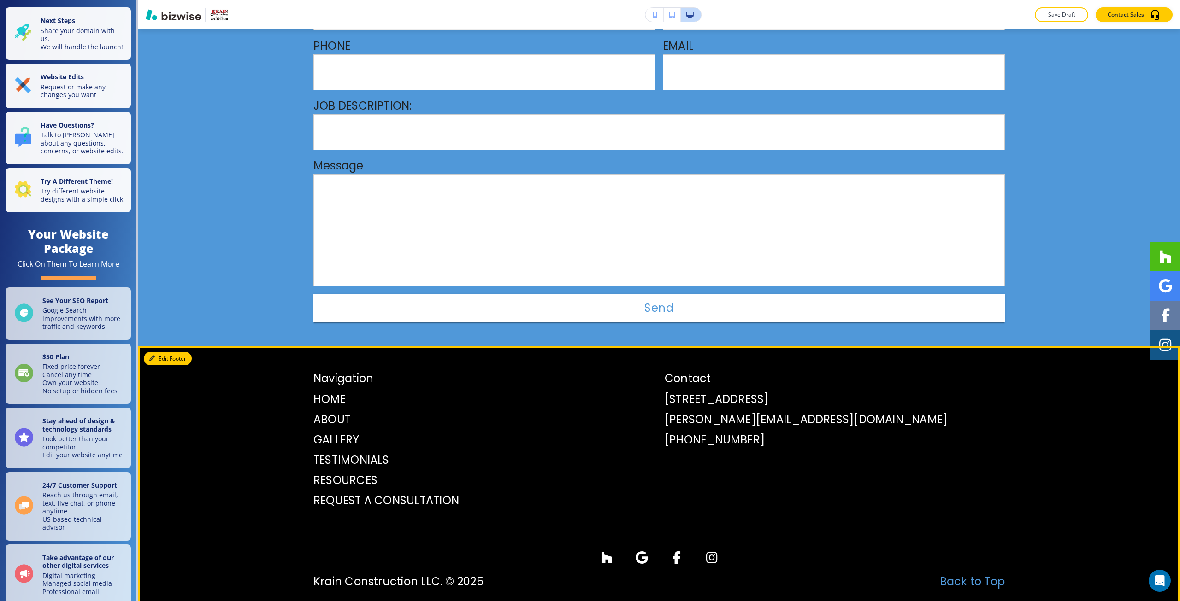
drag, startPoint x: 155, startPoint y: 338, endPoint x: 150, endPoint y: 340, distance: 5.2
click at [155, 352] on button "Edit Footer" at bounding box center [168, 359] width 48 height 14
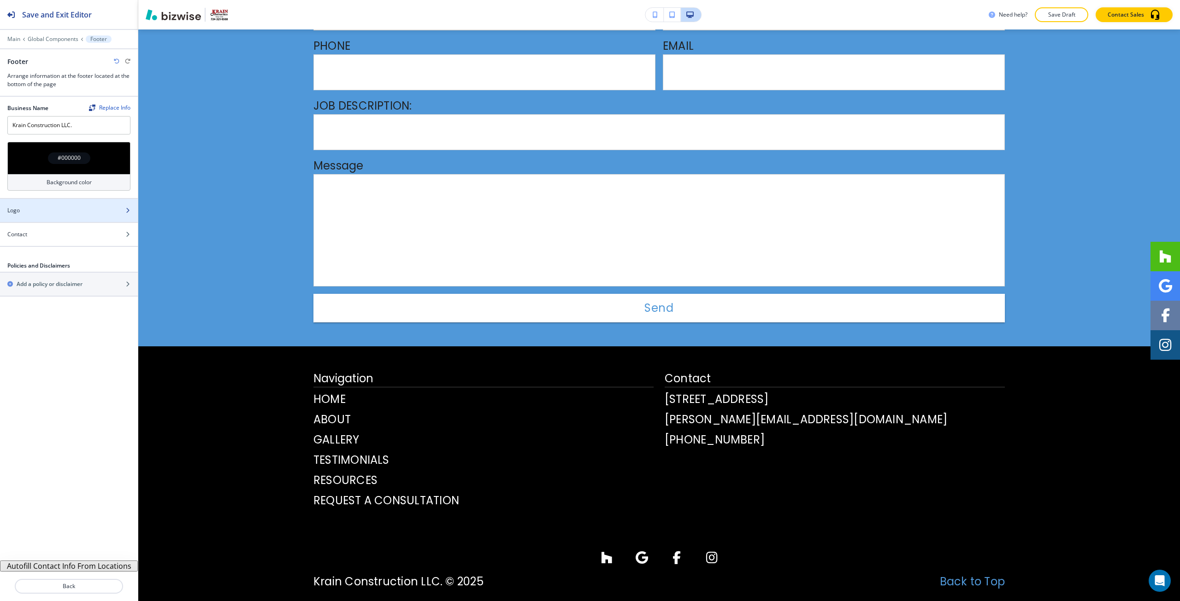
click at [59, 212] on div "Logo" at bounding box center [59, 210] width 118 height 8
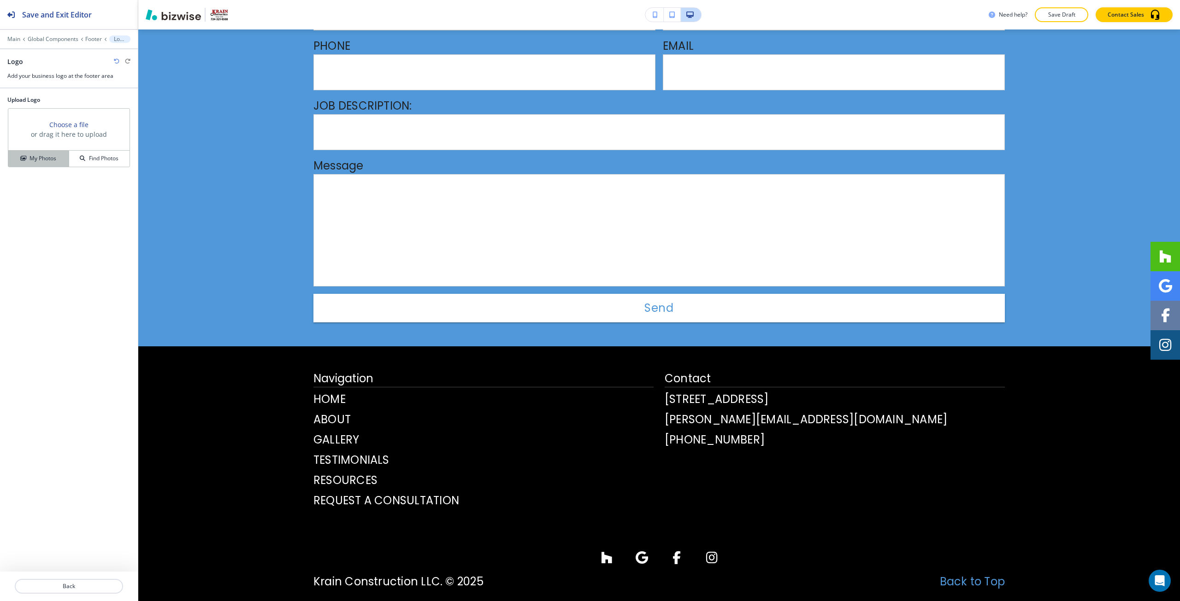
click at [44, 153] on button "My Photos" at bounding box center [38, 159] width 61 height 16
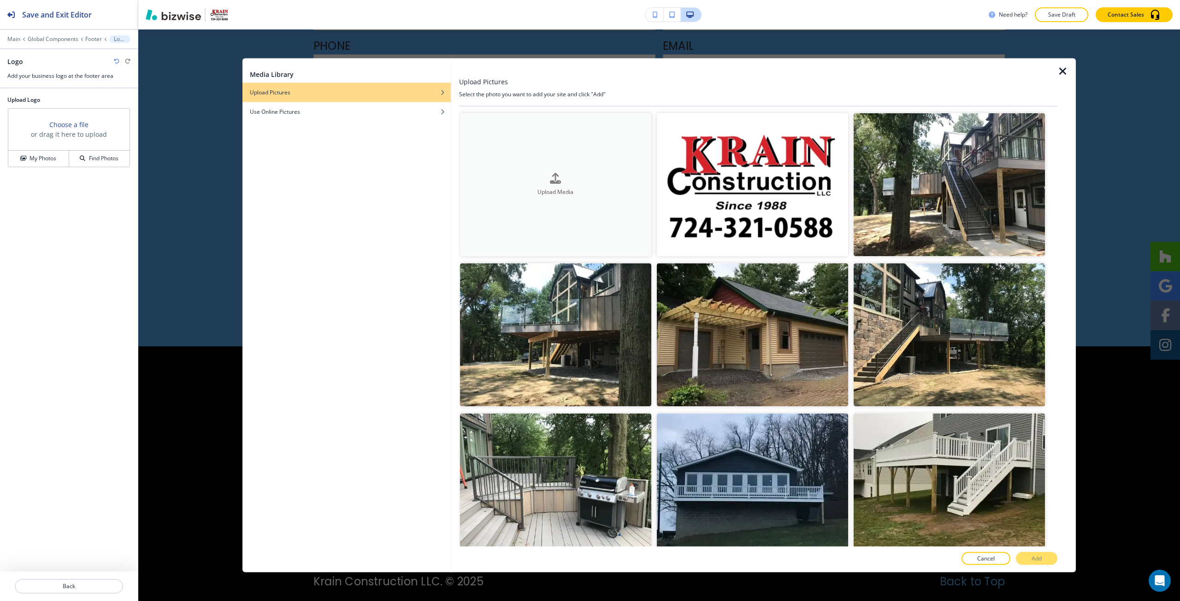
click at [545, 158] on button "Upload Media" at bounding box center [555, 184] width 191 height 143
click at [720, 171] on img "button" at bounding box center [752, 184] width 191 height 143
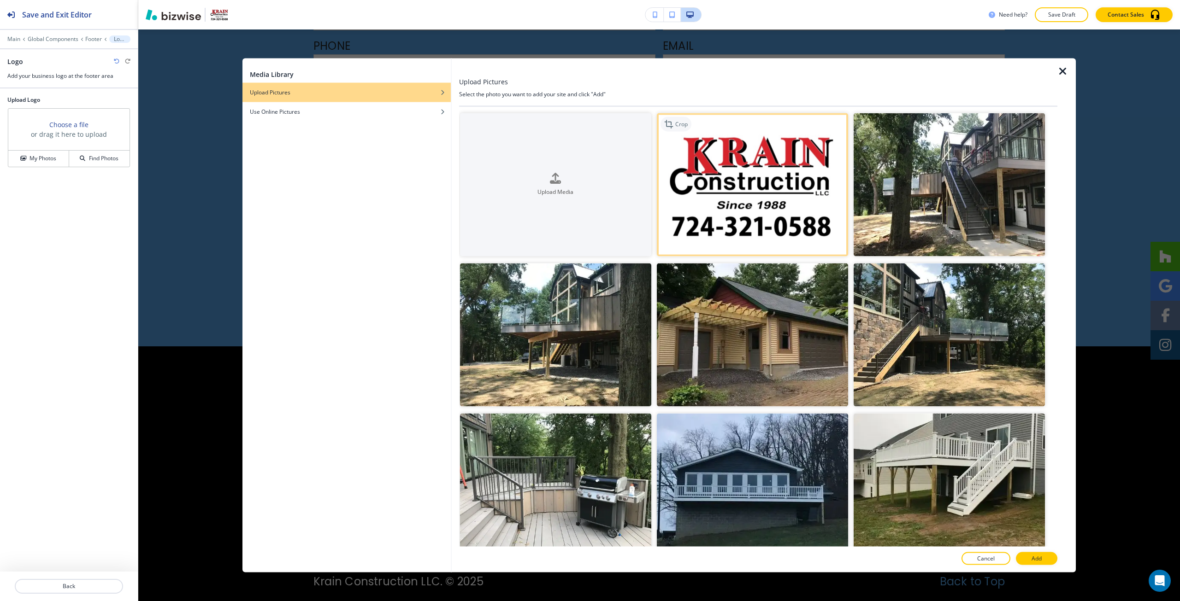
click at [667, 128] on icon "button" at bounding box center [669, 123] width 11 height 11
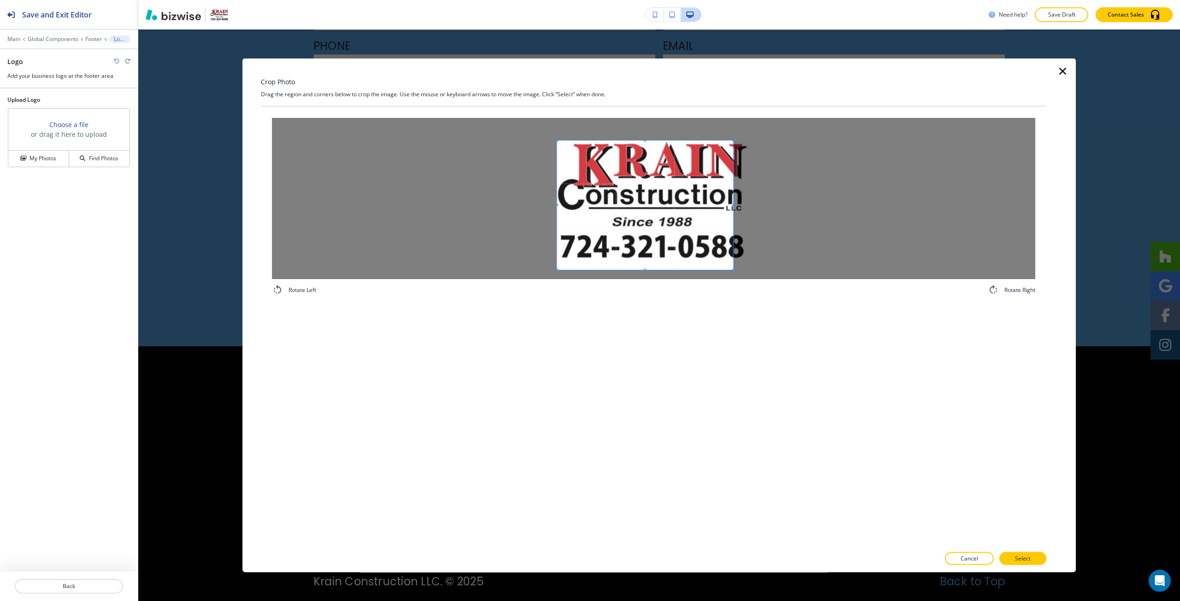
click at [614, 210] on span at bounding box center [645, 205] width 176 height 129
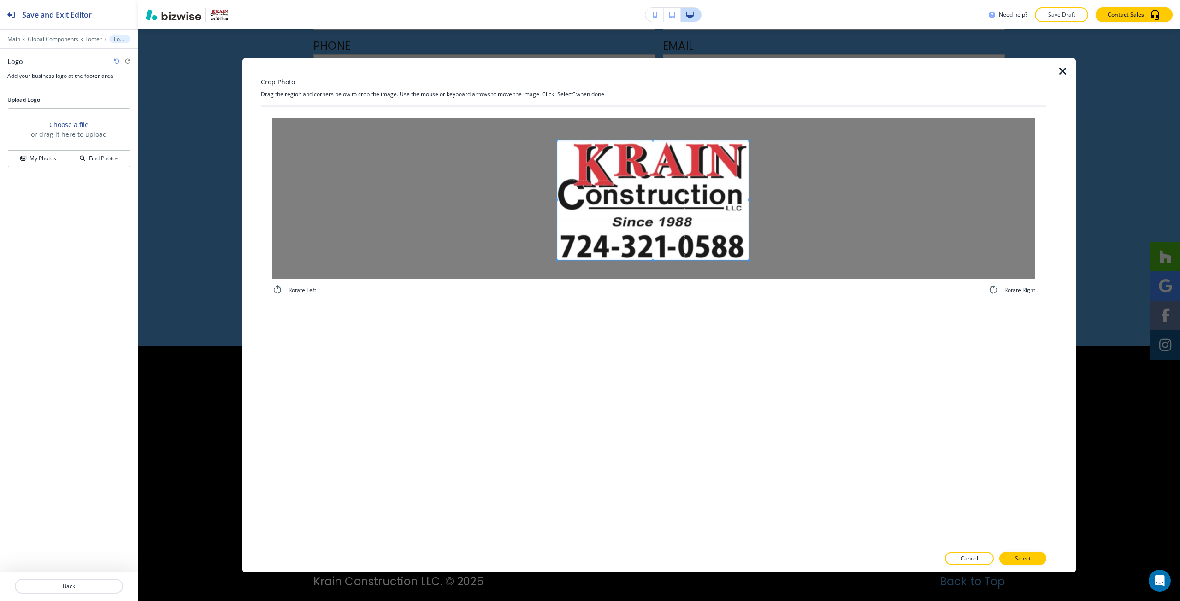
click at [748, 259] on span at bounding box center [749, 260] width 2 height 2
click at [1006, 560] on button "Select" at bounding box center [1022, 559] width 47 height 13
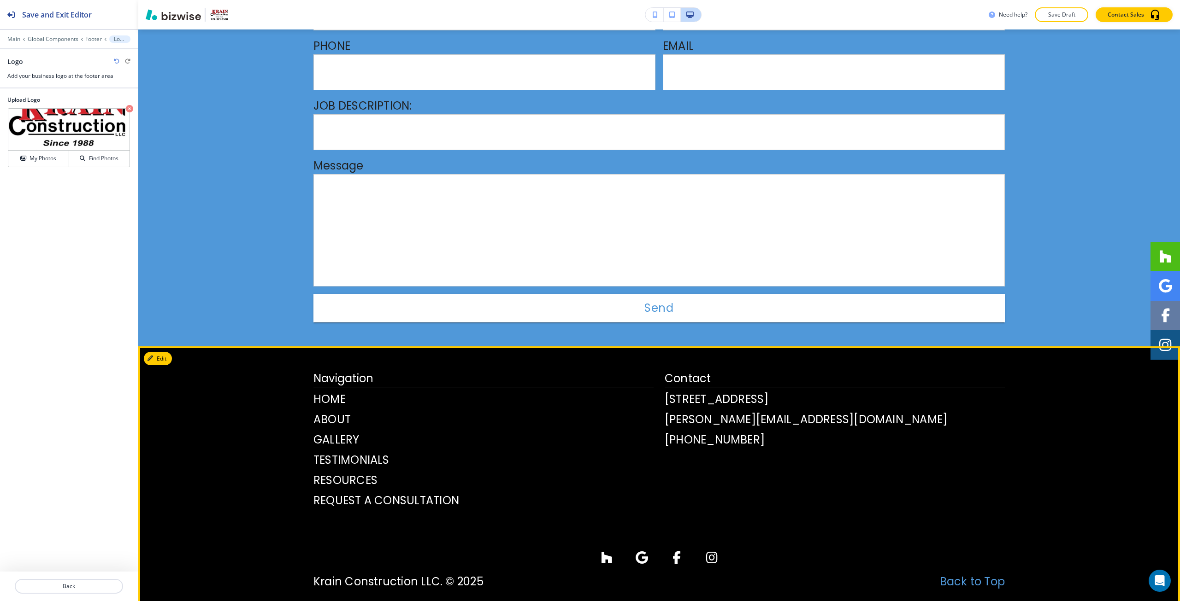
click at [443, 347] on footer "Navigation HOME ABOUT GALLERY TESTIMONIALS RESOURCES REQUEST A CONSULTATION Con…" at bounding box center [659, 482] width 1042 height 271
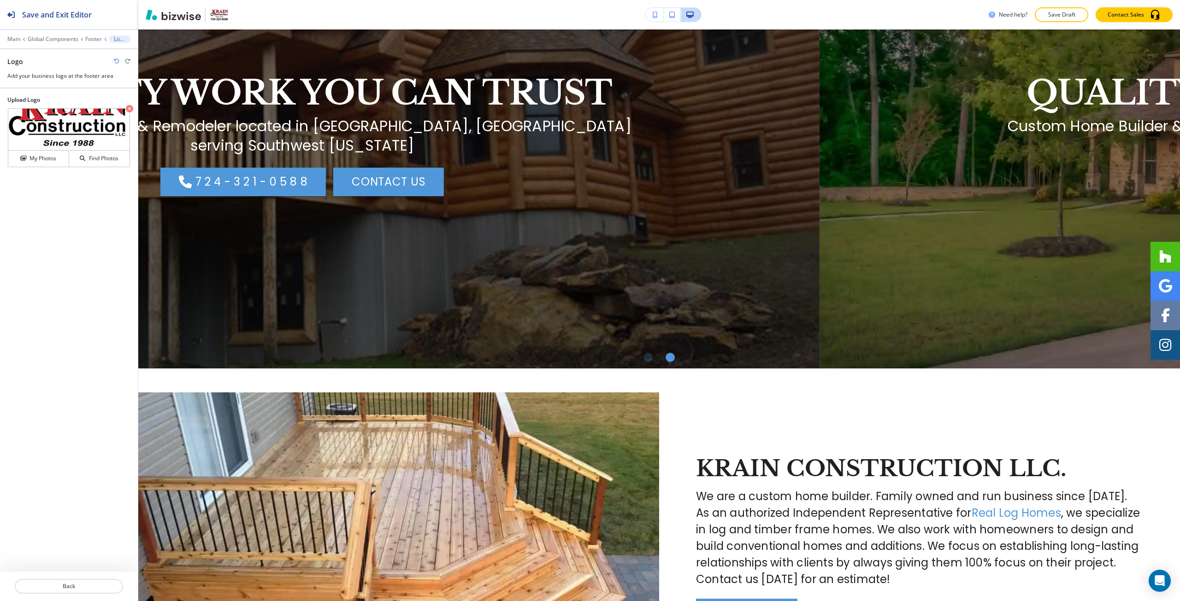
scroll to position [0, 0]
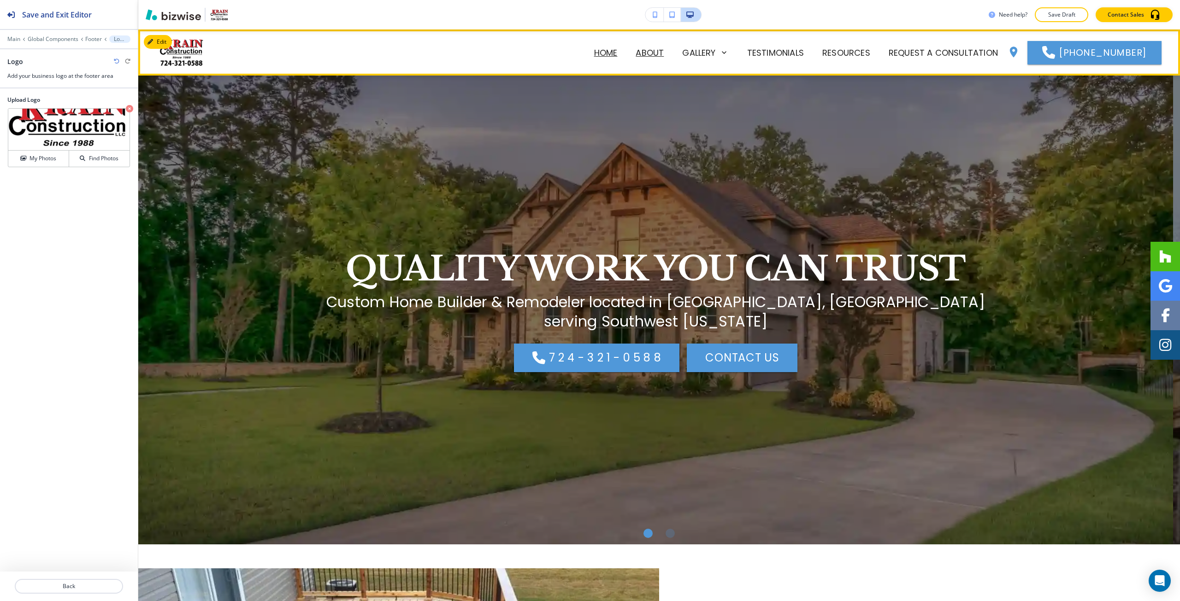
click at [657, 51] on p "ABOUT" at bounding box center [650, 53] width 28 height 12
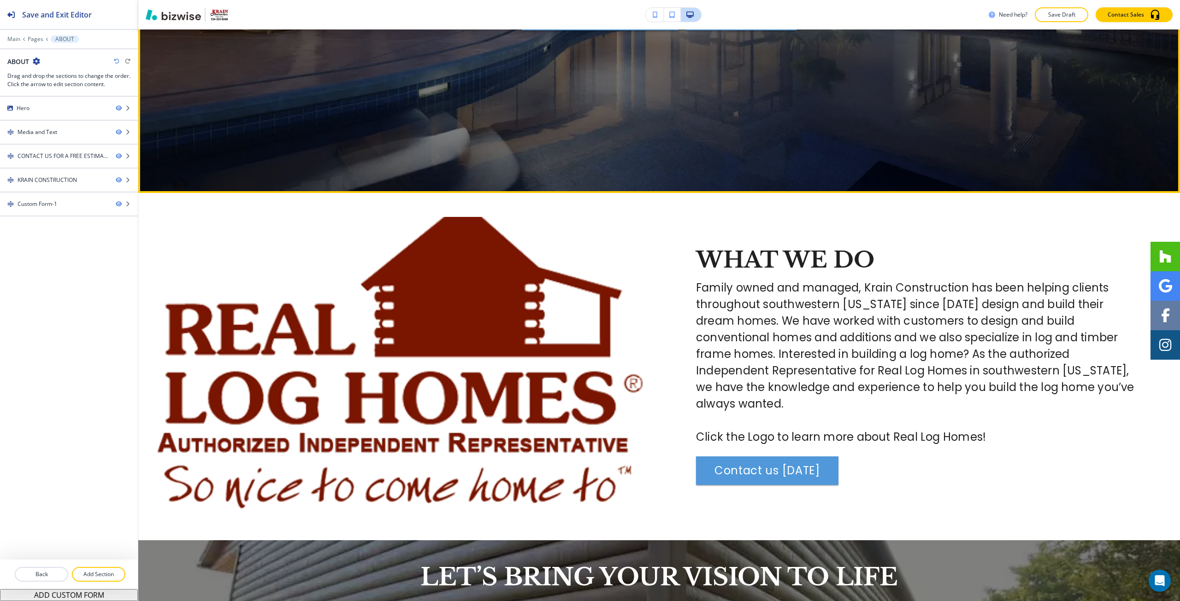
scroll to position [369, 0]
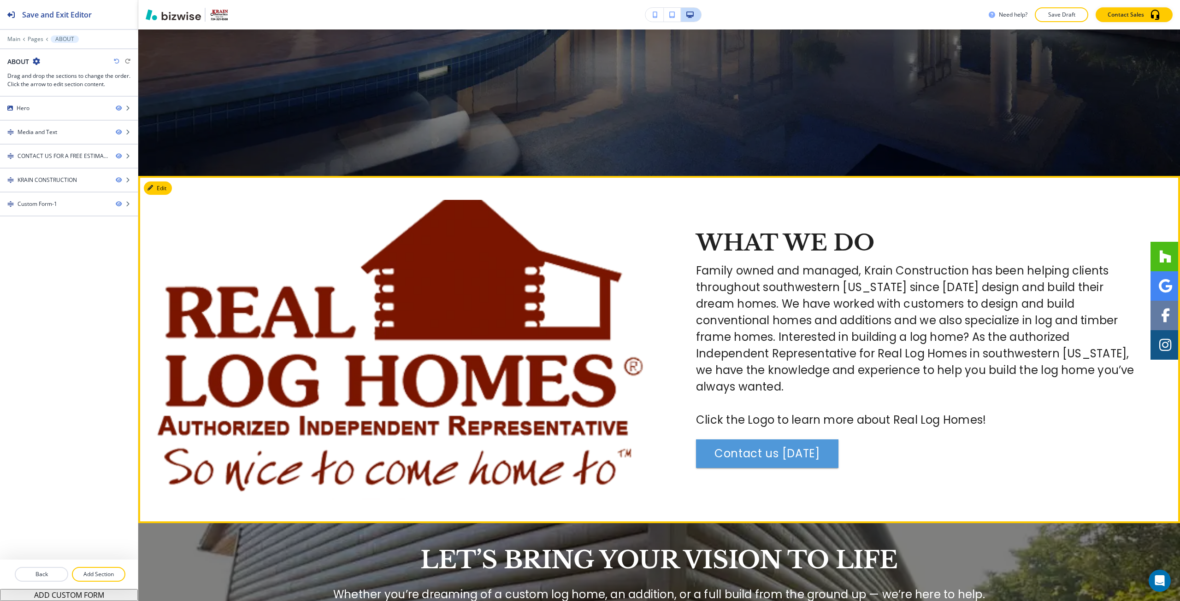
click at [168, 196] on section "WHAT WE DO Family owned and managed, Krain Construction has been helping client…" at bounding box center [659, 349] width 1042 height 347
click at [163, 183] on button "Edit This Section" at bounding box center [175, 189] width 62 height 14
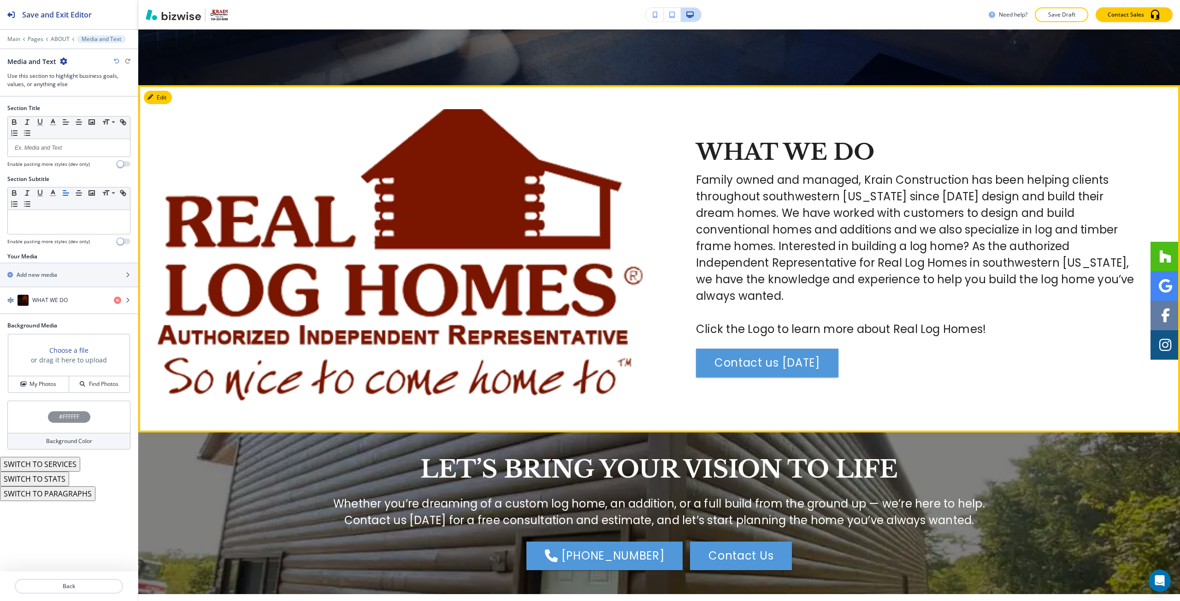
scroll to position [423, 0]
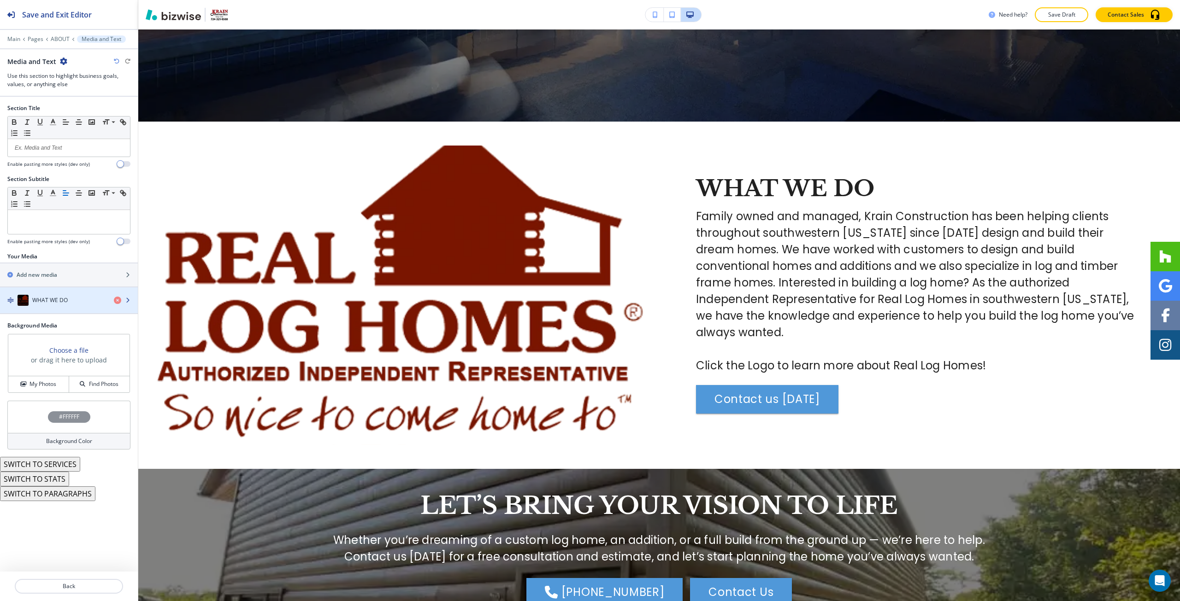
click at [42, 310] on div "button" at bounding box center [69, 309] width 138 height 7
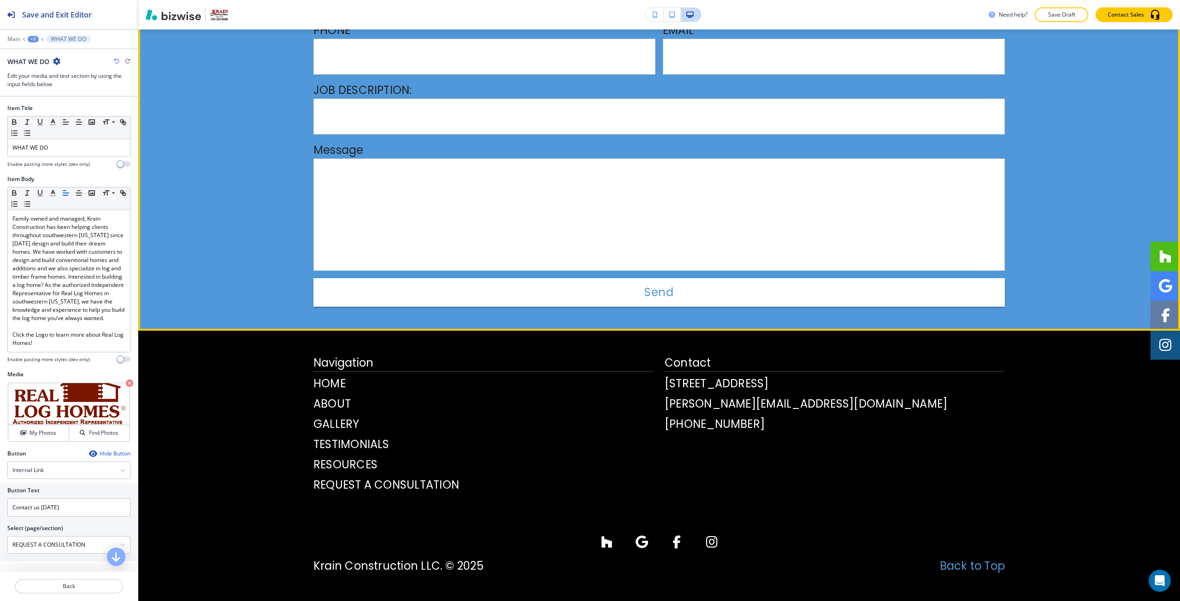
scroll to position [1471, 0]
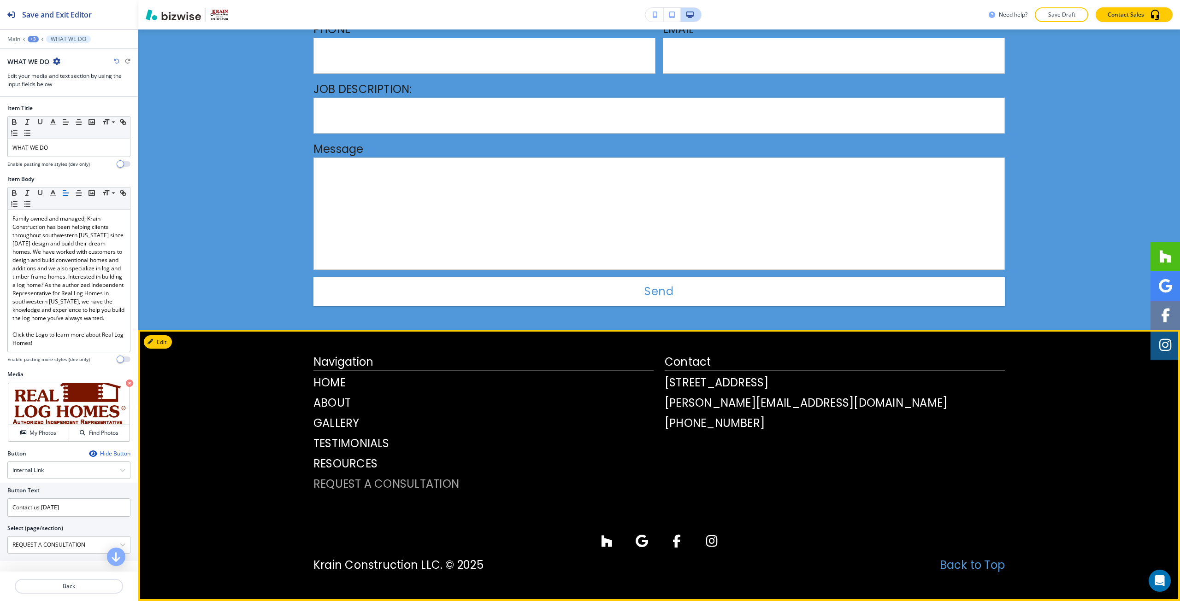
click at [339, 482] on p "REQUEST A CONSULTATION" at bounding box center [483, 484] width 340 height 17
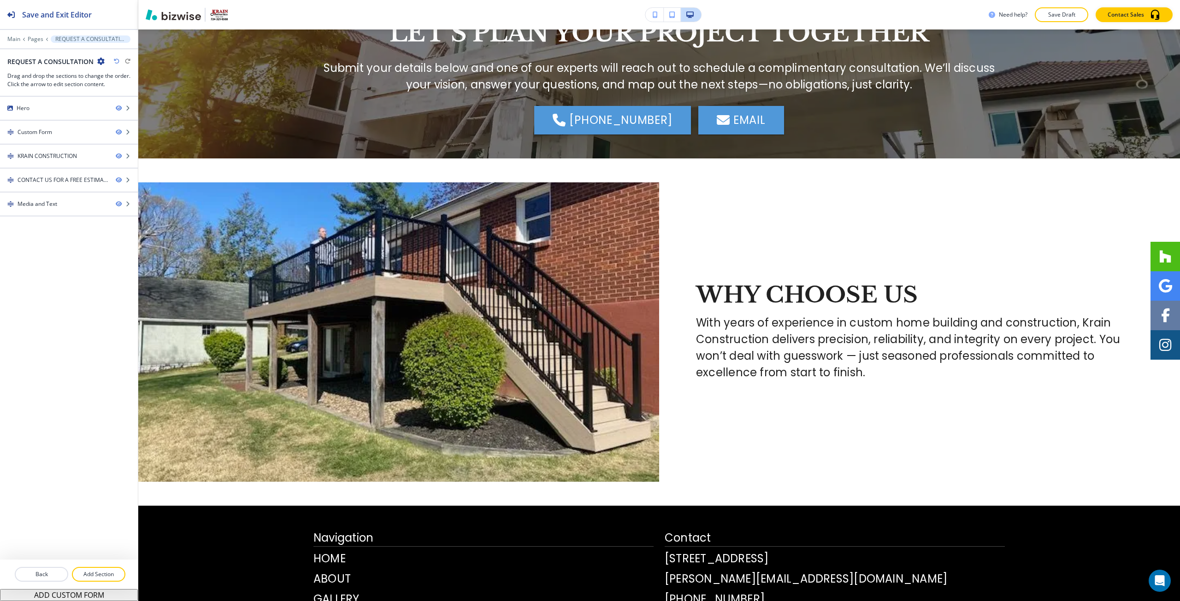
scroll to position [0, 0]
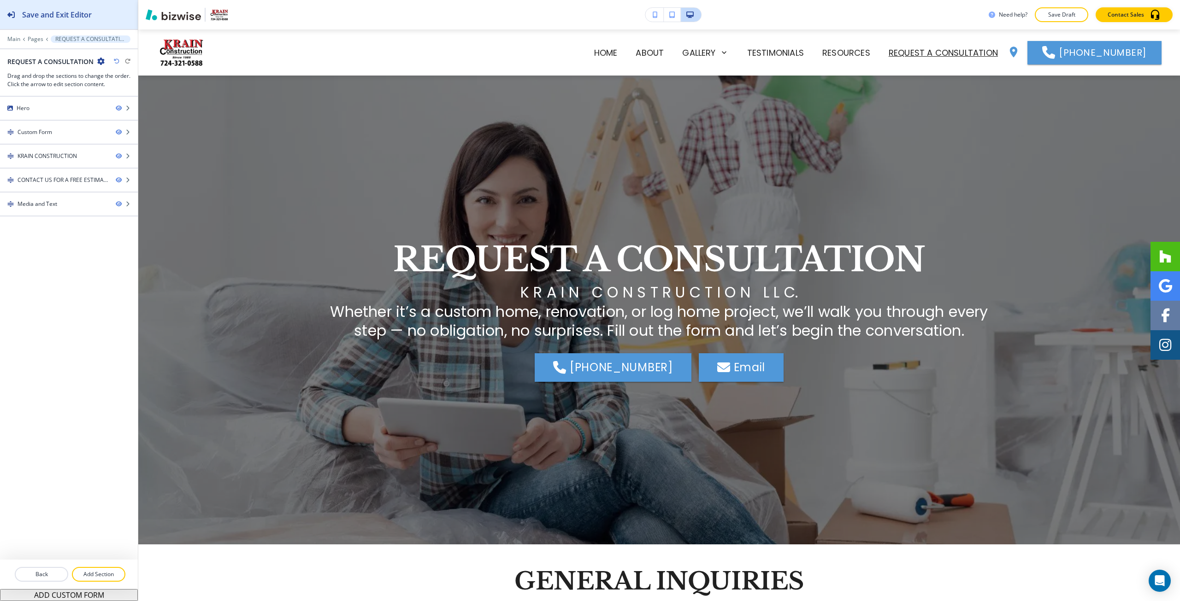
click at [98, 18] on button "Save and Exit Editor" at bounding box center [69, 14] width 138 height 29
